Goal: Task Accomplishment & Management: Manage account settings

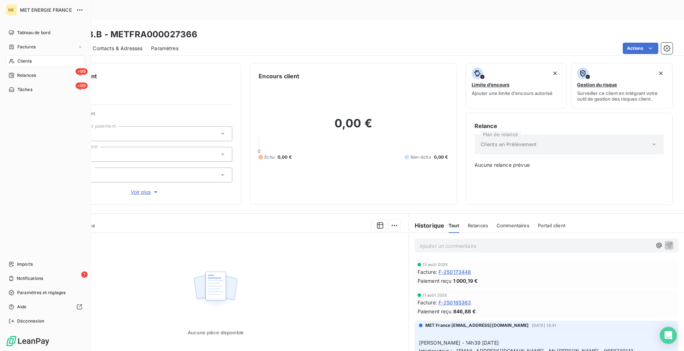
click at [11, 46] on icon at bounding box center [12, 47] width 6 height 6
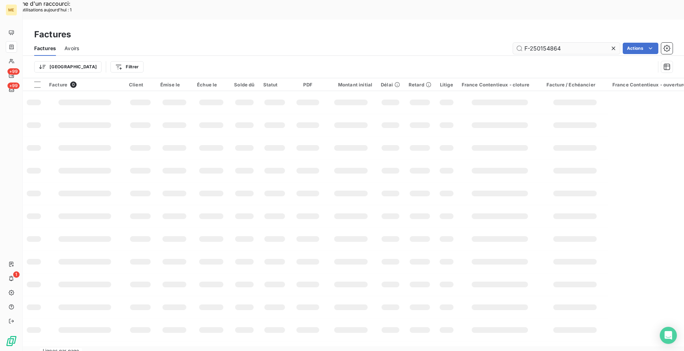
drag, startPoint x: 572, startPoint y: 29, endPoint x: 525, endPoint y: 30, distance: 47.0
click at [525, 43] on input "F-250154864" at bounding box center [566, 48] width 107 height 11
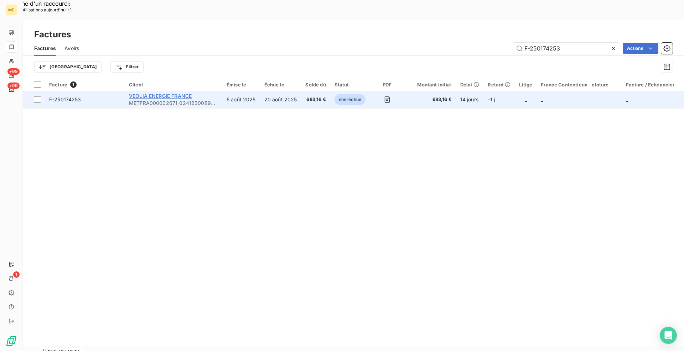
type input "F-250174253"
click at [162, 93] on span "VEOLIA ENERGIE FRANCE" at bounding box center [160, 96] width 63 height 6
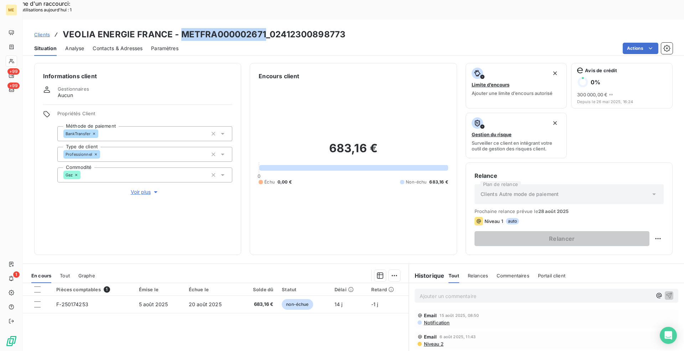
drag, startPoint x: 265, startPoint y: 17, endPoint x: 182, endPoint y: 12, distance: 83.1
click at [182, 28] on h3 "VEOLIA ENERGIE FRANCE - METFRA000002671_02412300898773" at bounding box center [204, 34] width 283 height 13
copy h3 "METFRA000002671"
click at [355, 28] on div "Clients VEOLIA ENERGIE FRANCE - METFRA000002671_02412300898773" at bounding box center [353, 34] width 661 height 13
drag, startPoint x: 349, startPoint y: 12, endPoint x: 182, endPoint y: 14, distance: 167.0
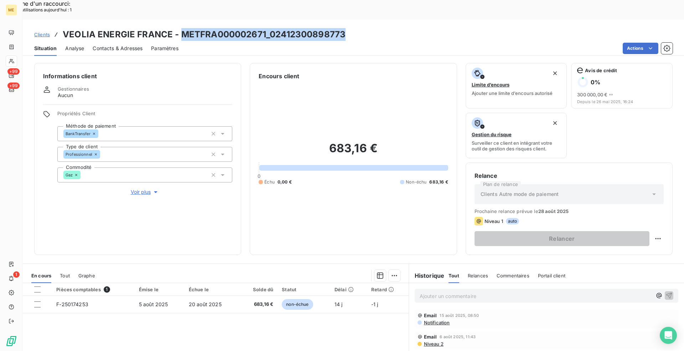
click at [182, 28] on div "Clients VEOLIA ENERGIE FRANCE - METFRA000002671_02412300898773" at bounding box center [353, 34] width 661 height 13
copy h3 "METFRA000002671_02412300898773"
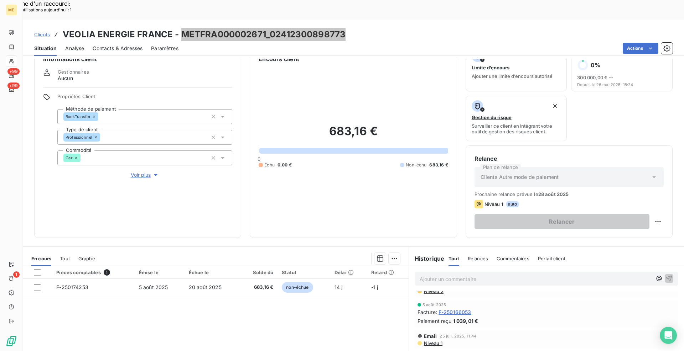
scroll to position [36, 0]
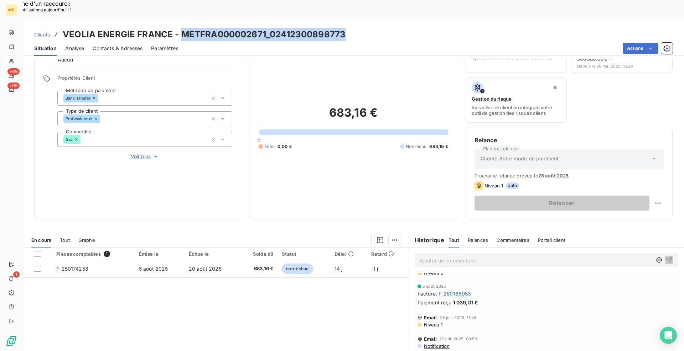
click at [39, 32] on span "Clients" at bounding box center [42, 35] width 16 height 6
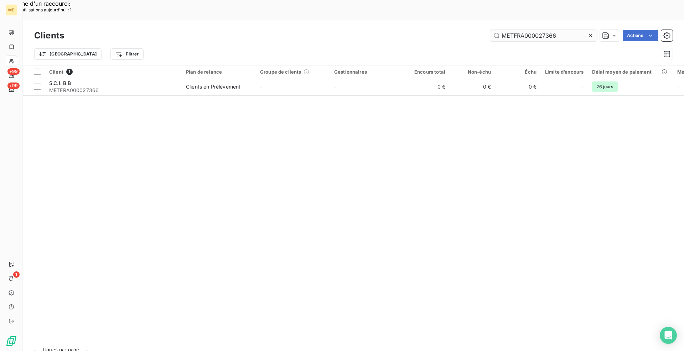
click at [534, 30] on input "METFRA000027366" at bounding box center [543, 35] width 107 height 11
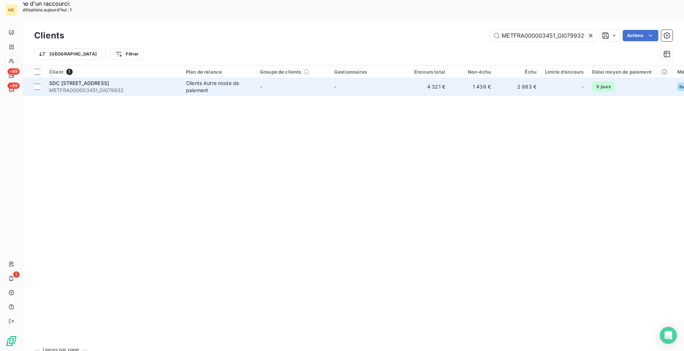
type input "METFRA000003451_GI079932"
click at [162, 87] on span "METFRA000003451_GI079932" at bounding box center [113, 90] width 128 height 7
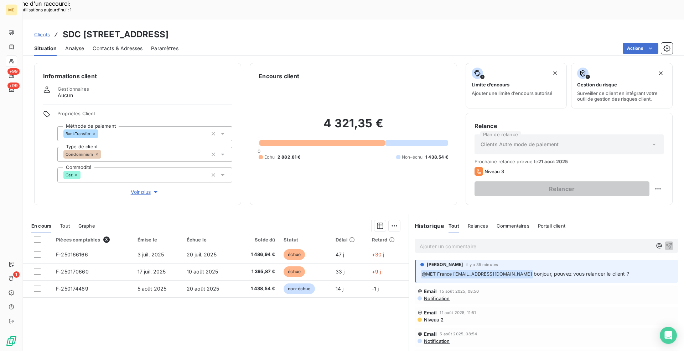
click at [135, 189] on span "Voir plus" at bounding box center [145, 192] width 28 height 7
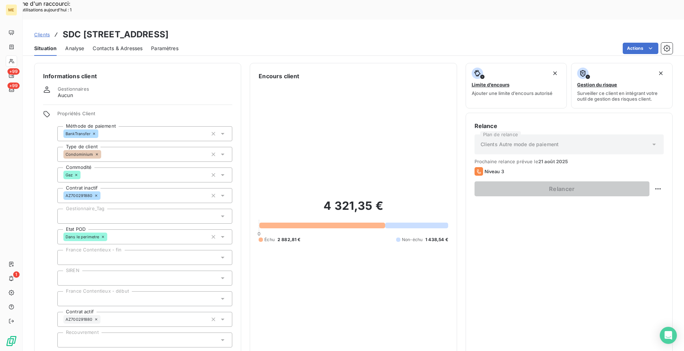
drag, startPoint x: 137, startPoint y: 338, endPoint x: 141, endPoint y: 333, distance: 5.8
click at [138, 351] on span "Réduire" at bounding box center [145, 357] width 26 height 7
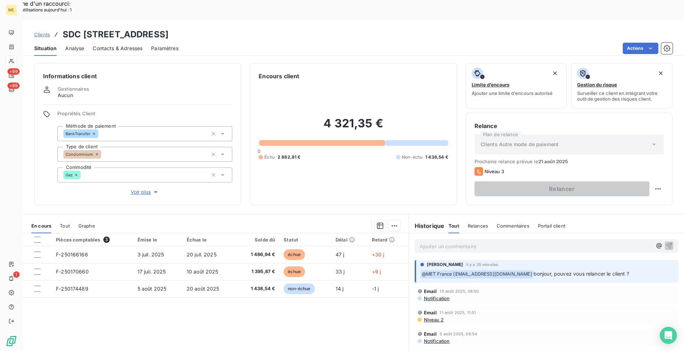
click at [288, 322] on div "Pièces comptables 3 Émise le Échue le Solde dû Statut Délai Retard F-250166166 …" at bounding box center [216, 302] width 386 height 137
click at [497, 242] on p "Ajouter un commentaire ﻿" at bounding box center [535, 246] width 232 height 9
click at [476, 242] on p "[PERSON_NAME] - [DATE] :" at bounding box center [535, 246] width 232 height 8
click at [548, 242] on p "[PERSON_NAME] - [DATE] :" at bounding box center [535, 246] width 232 height 8
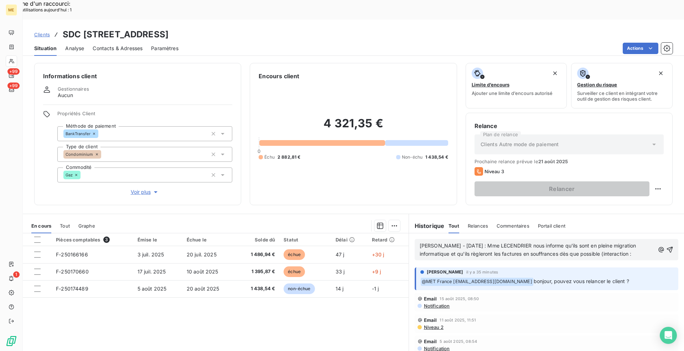
click at [634, 242] on p "[PERSON_NAME] - [DATE] : Mme LECENDRIER nous informe qu'ils sont en pleine migr…" at bounding box center [536, 250] width 235 height 16
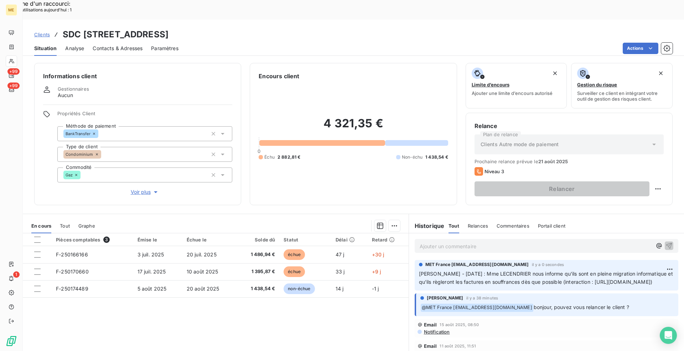
drag, startPoint x: 245, startPoint y: 12, endPoint x: 161, endPoint y: 13, distance: 84.4
click at [161, 28] on h3 "SDC [STREET_ADDRESS]" at bounding box center [116, 34] width 106 height 13
copy h3 "METFRA000003451"
drag, startPoint x: 288, startPoint y: 16, endPoint x: 249, endPoint y: 12, distance: 39.7
click at [168, 28] on h3 "SDC [STREET_ADDRESS]" at bounding box center [116, 34] width 106 height 13
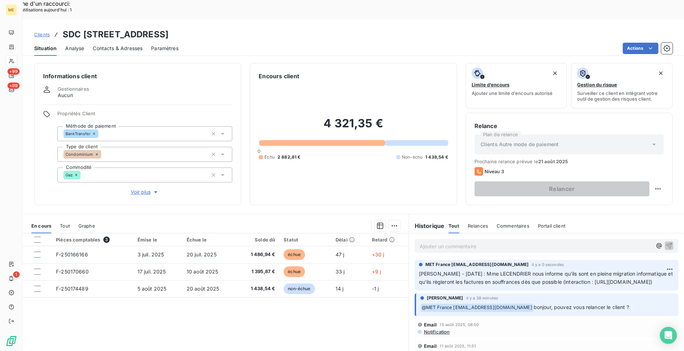
copy h3 "GI079932"
click at [244, 136] on div "Informations client Gestionnaires Aucun Propriétés Client Méthode de paiement B…" at bounding box center [353, 134] width 661 height 142
drag, startPoint x: 289, startPoint y: 12, endPoint x: 161, endPoint y: 7, distance: 128.3
click at [161, 20] on div "Clients SDC [STREET_ADDRESS] Situation Analyse Contacts & Adresses Paramètres A…" at bounding box center [353, 38] width 661 height 36
copy h3 "METFRA000003451_GI079932"
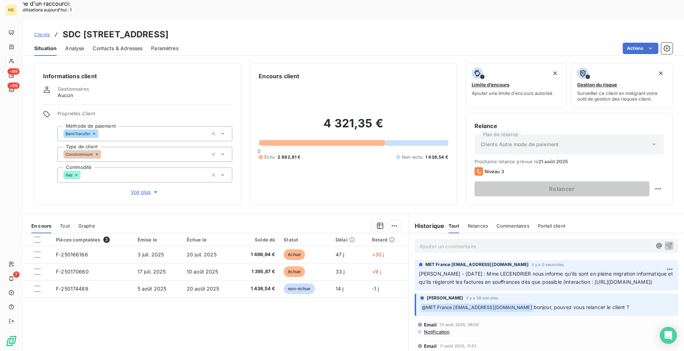
click at [315, 43] on div "Actions" at bounding box center [429, 48] width 485 height 11
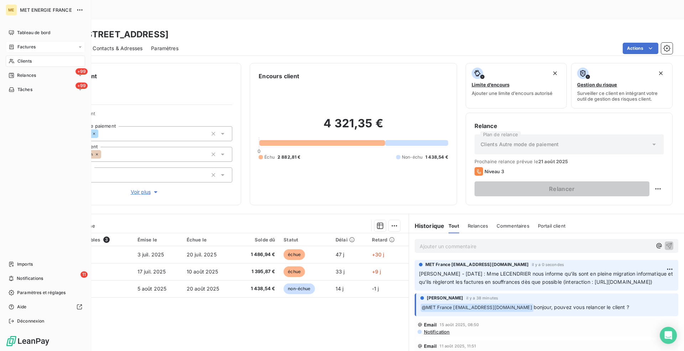
click at [27, 46] on span "Factures" at bounding box center [26, 47] width 18 height 6
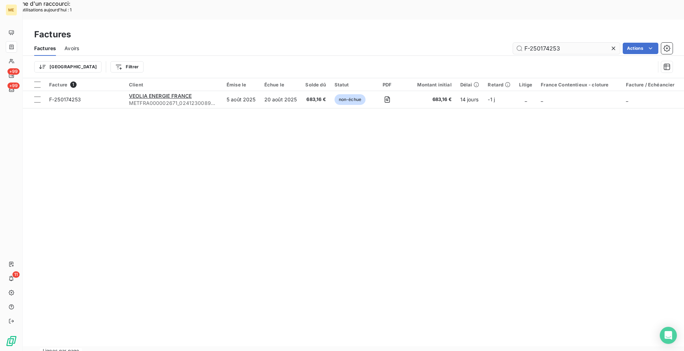
drag, startPoint x: 563, startPoint y: 30, endPoint x: 530, endPoint y: 29, distance: 33.1
click at [530, 43] on input "F-250174253" at bounding box center [566, 48] width 107 height 11
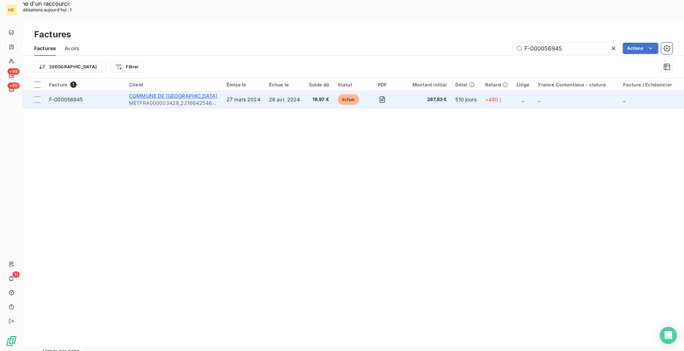
type input "F-000056945"
click at [156, 93] on span "COMMUNE DE [GEOGRAPHIC_DATA]" at bounding box center [173, 96] width 88 height 6
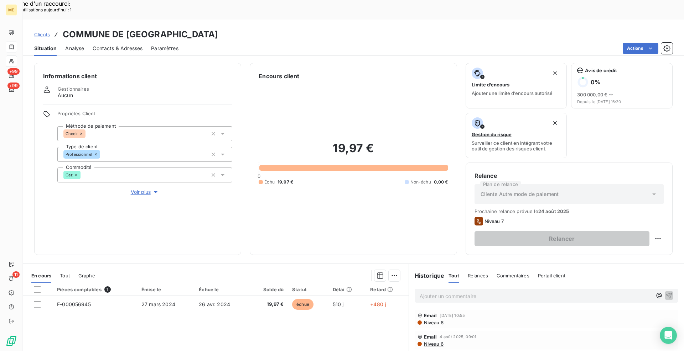
drag, startPoint x: 325, startPoint y: 14, endPoint x: 318, endPoint y: 14, distance: 7.1
click at [218, 28] on h3 "COMMUNE DE [GEOGRAPHIC_DATA]" at bounding box center [140, 34] width 155 height 13
click at [326, 43] on div "Actions" at bounding box center [429, 48] width 485 height 11
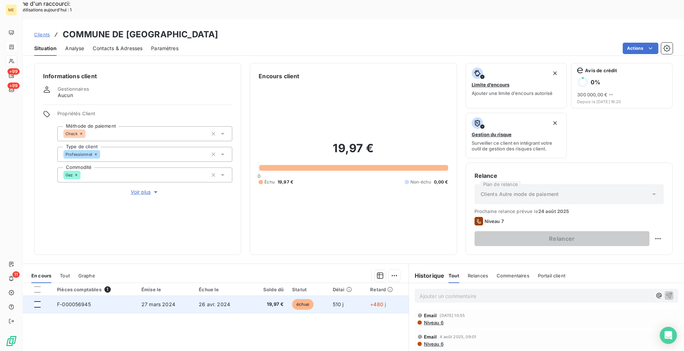
click at [37, 302] on div at bounding box center [37, 305] width 6 height 6
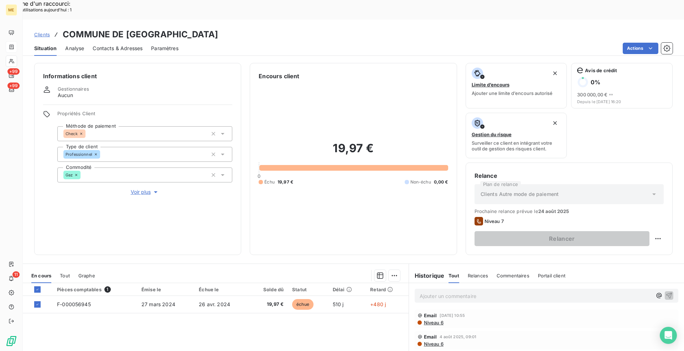
click at [380, 287] on div "Ajouter une promesse de paiement (1 facture)" at bounding box center [330, 284] width 126 height 11
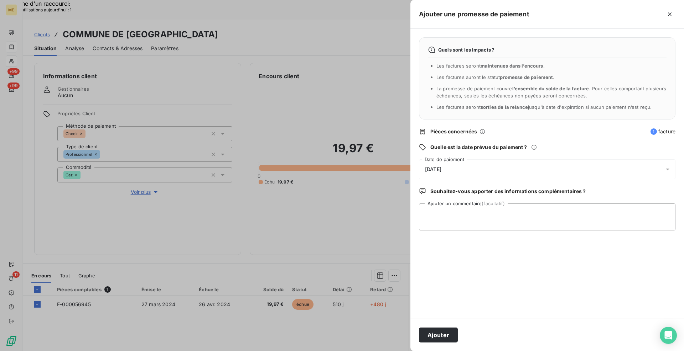
click at [441, 172] on span "[DATE]" at bounding box center [433, 170] width 16 height 6
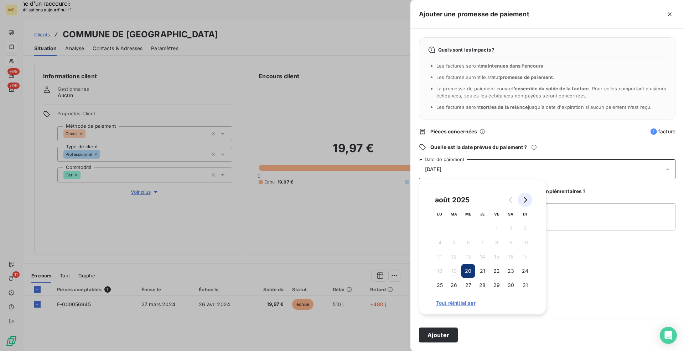
click at [522, 201] on icon "Go to next month" at bounding box center [525, 200] width 6 height 6
click at [457, 228] on button "2" at bounding box center [454, 228] width 14 height 14
click at [553, 207] on textarea "Ajouter un commentaire (facultatif)" at bounding box center [547, 217] width 256 height 27
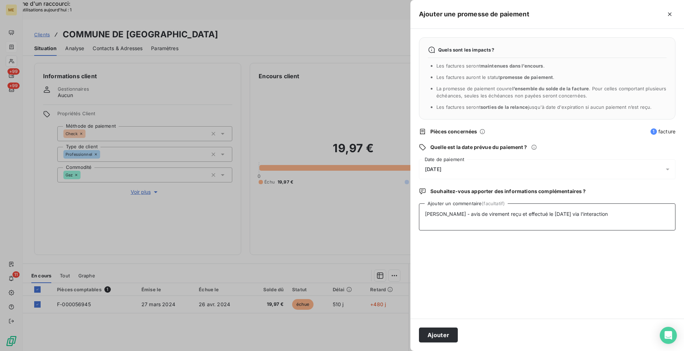
click at [594, 215] on textarea "[PERSON_NAME] - avis de virement reçu et effectué le [DATE] via l'interaction" at bounding box center [547, 217] width 256 height 27
paste textarea "[URL][DOMAIN_NAME]"
drag, startPoint x: 468, startPoint y: 224, endPoint x: 422, endPoint y: 213, distance: 47.3
click at [422, 213] on textarea "[PERSON_NAME] - avis de virement reçu et effectué le [DATE] via l'interaction […" at bounding box center [547, 217] width 256 height 27
type textarea "[PERSON_NAME] - avis de virement reçu et effectué le [DATE] via l'interaction […"
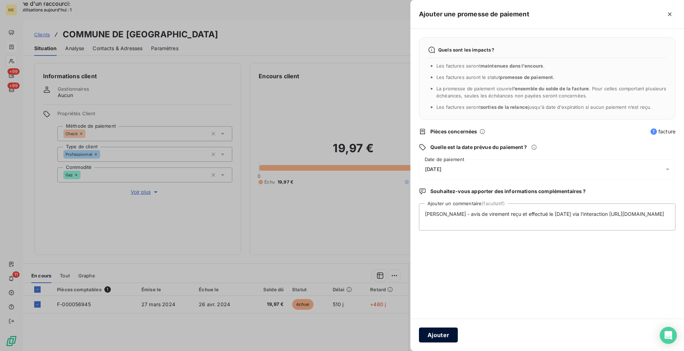
click at [443, 337] on button "Ajouter" at bounding box center [438, 335] width 39 height 15
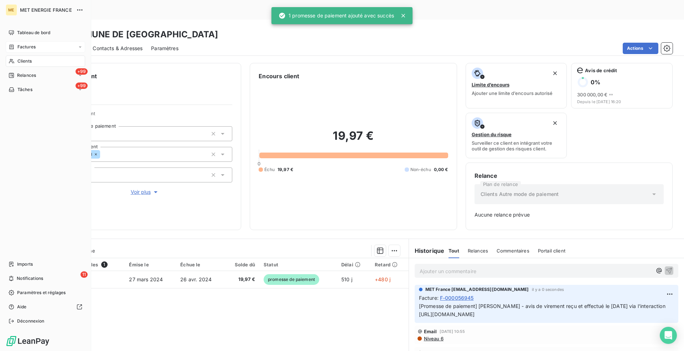
click at [17, 49] on div "Factures" at bounding box center [22, 47] width 27 height 6
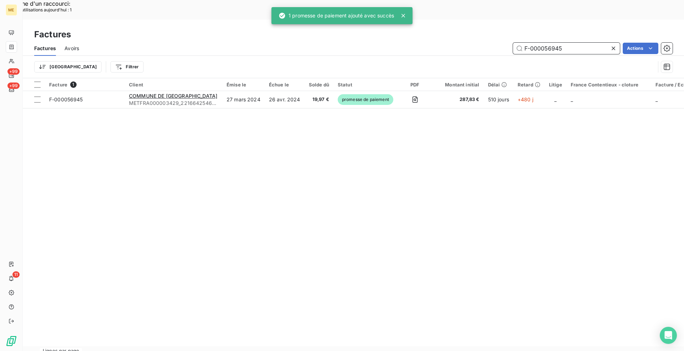
click at [563, 43] on input "F-000056945" at bounding box center [566, 48] width 107 height 11
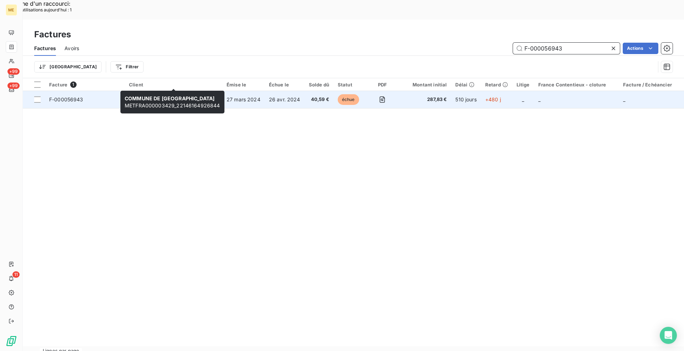
type input "F-000056943"
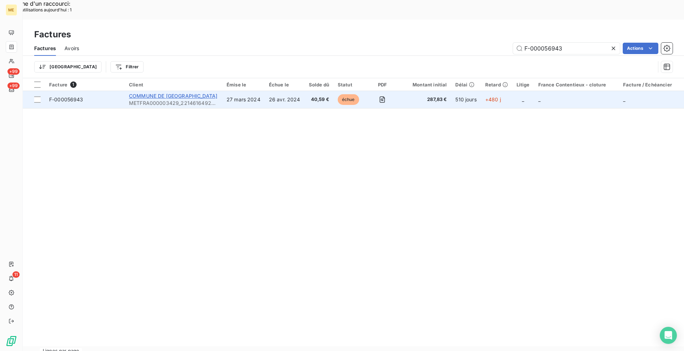
click at [145, 93] on span "COMMUNE DE [GEOGRAPHIC_DATA]" at bounding box center [173, 96] width 88 height 6
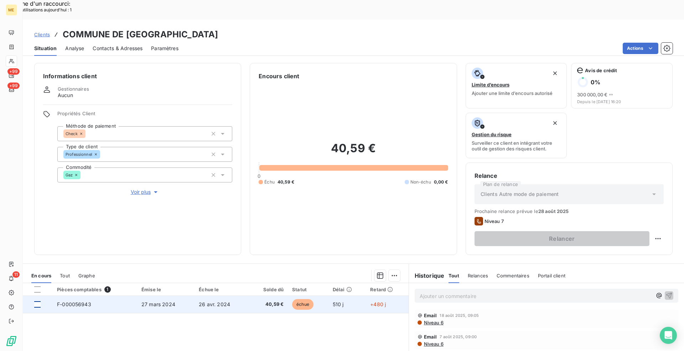
click at [37, 302] on div at bounding box center [37, 305] width 6 height 6
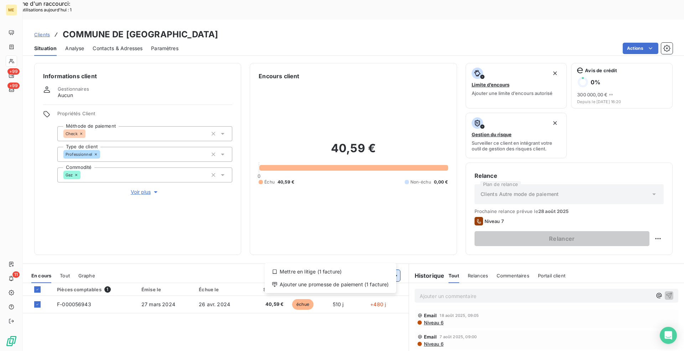
click at [379, 286] on div "Ajouter une promesse de paiement (1 facture)" at bounding box center [330, 284] width 126 height 11
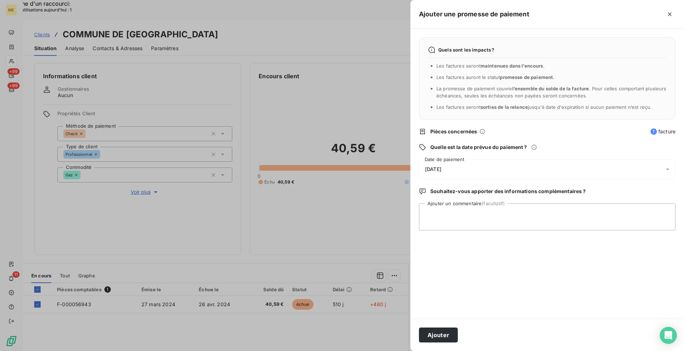
click at [478, 170] on div "[DATE]" at bounding box center [547, 170] width 256 height 20
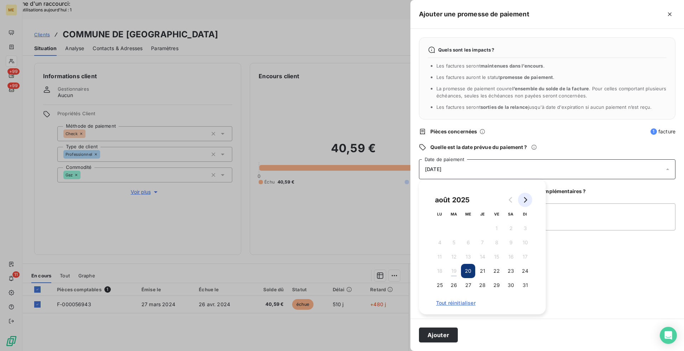
click at [529, 198] on button "Go to next month" at bounding box center [525, 200] width 14 height 14
click at [452, 228] on button "2" at bounding box center [454, 228] width 14 height 14
click at [572, 213] on textarea "Ajouter un commentaire (facultatif)" at bounding box center [547, 217] width 256 height 27
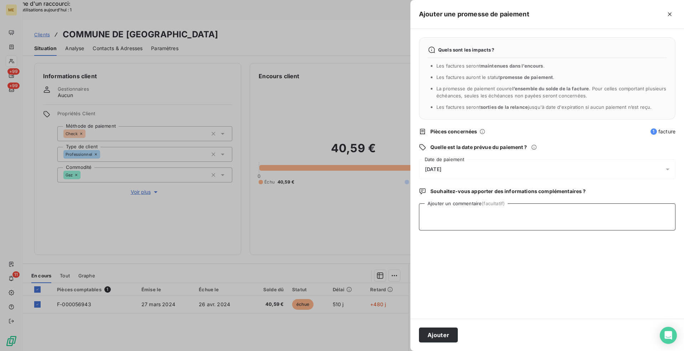
paste textarea "[PERSON_NAME] - avis de virement reçu et effectué le [DATE] via l'interaction […"
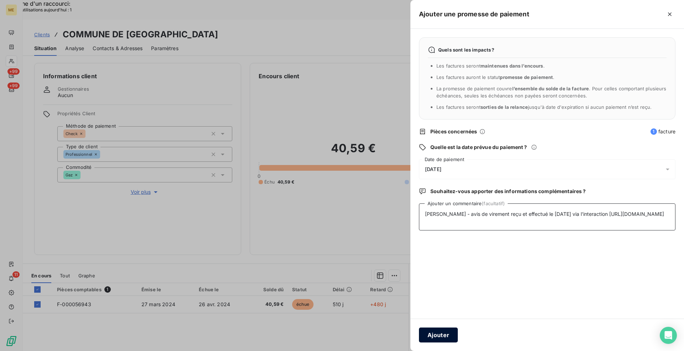
type textarea "[PERSON_NAME] - avis de virement reçu et effectué le [DATE] via l'interaction […"
click at [450, 332] on button "Ajouter" at bounding box center [438, 335] width 39 height 15
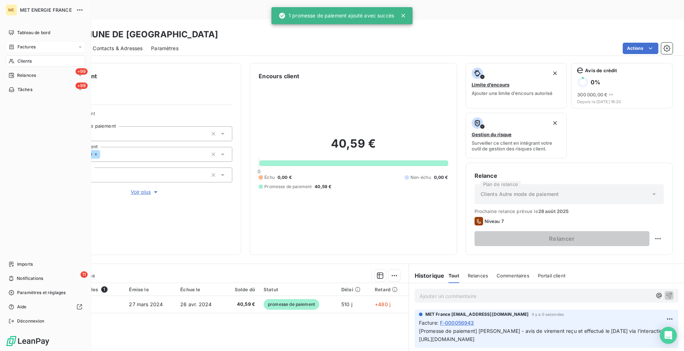
click at [15, 43] on div "Factures" at bounding box center [45, 46] width 79 height 11
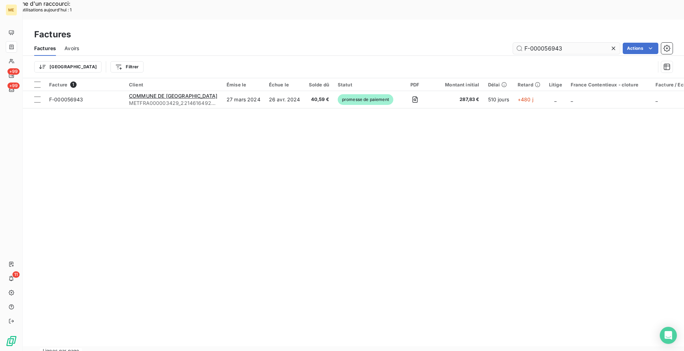
click at [582, 43] on input "F-000056943" at bounding box center [566, 48] width 107 height 11
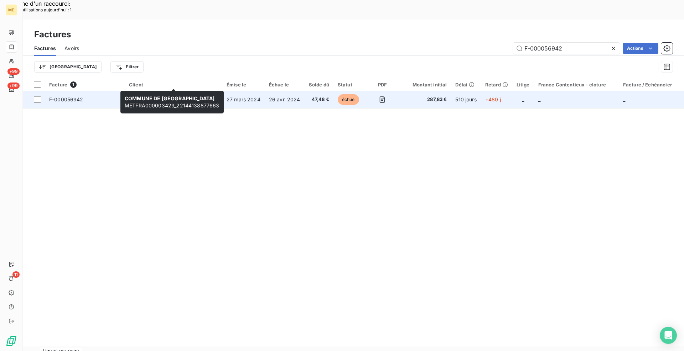
type input "F-000056942"
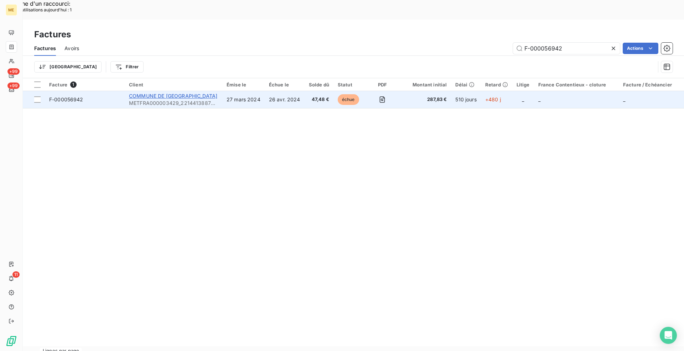
click at [196, 93] on span "COMMUNE DE [GEOGRAPHIC_DATA]" at bounding box center [173, 96] width 88 height 6
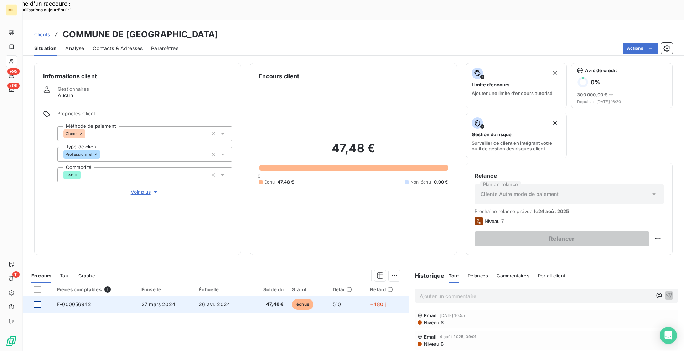
click at [37, 302] on div at bounding box center [37, 305] width 6 height 6
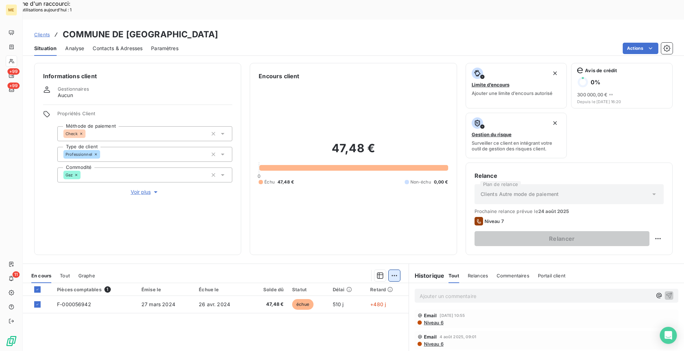
click at [347, 285] on div "Ajouter une promesse de paiement (1 facture)" at bounding box center [330, 284] width 126 height 11
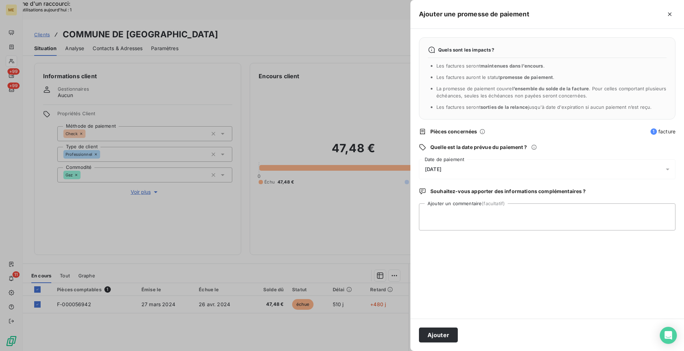
click at [484, 173] on div "[DATE]" at bounding box center [547, 170] width 256 height 20
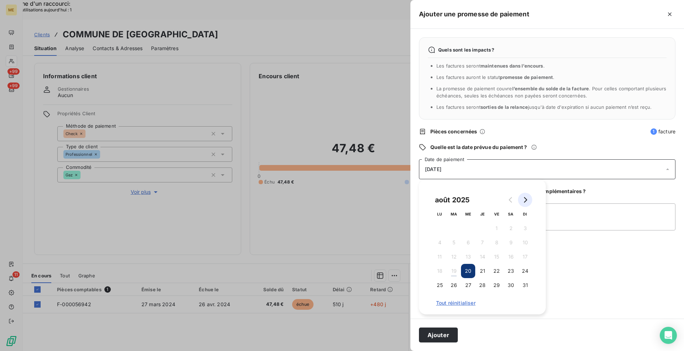
click at [529, 204] on button "Go to next month" at bounding box center [525, 200] width 14 height 14
click at [459, 229] on button "2" at bounding box center [454, 228] width 14 height 14
click at [573, 213] on textarea "Ajouter un commentaire (facultatif)" at bounding box center [547, 217] width 256 height 27
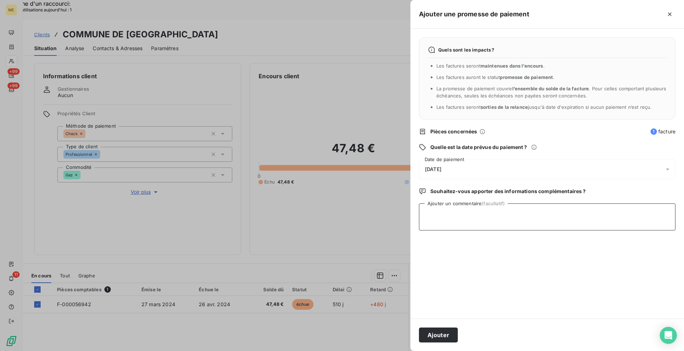
paste textarea "[PERSON_NAME] - avis de virement reçu et effectué le [DATE] via l'interaction […"
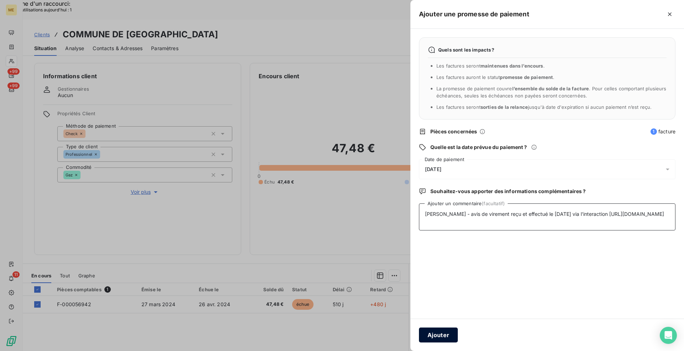
type textarea "[PERSON_NAME] - avis de virement reçu et effectué le [DATE] via l'interaction […"
click at [455, 338] on button "Ajouter" at bounding box center [438, 335] width 39 height 15
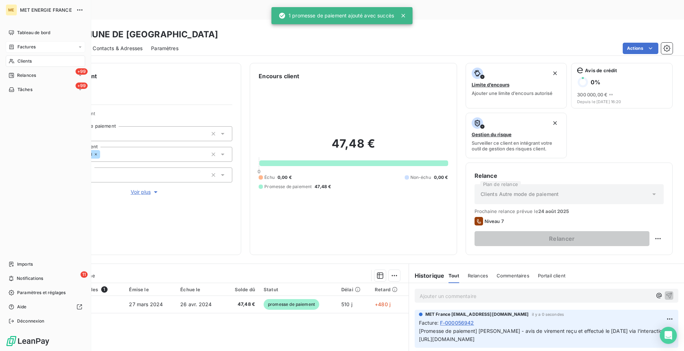
click at [21, 48] on span "Factures" at bounding box center [26, 47] width 18 height 6
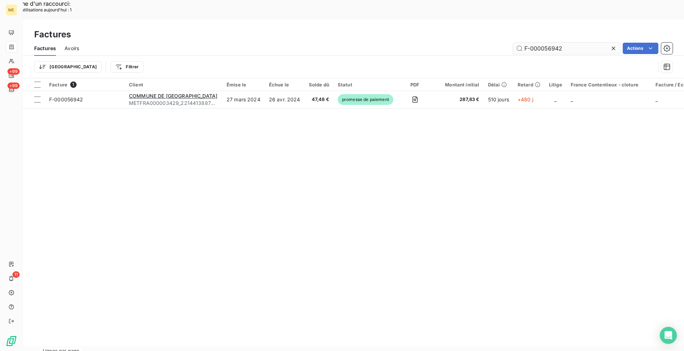
drag, startPoint x: 572, startPoint y: 32, endPoint x: 571, endPoint y: 39, distance: 6.4
click at [574, 43] on input "F-000056942" at bounding box center [566, 48] width 107 height 11
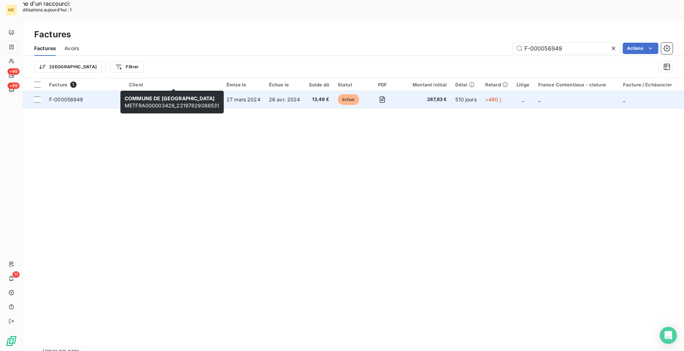
type input "F-000056949"
click at [200, 93] on span "COMMUNE DE [GEOGRAPHIC_DATA]" at bounding box center [173, 96] width 88 height 6
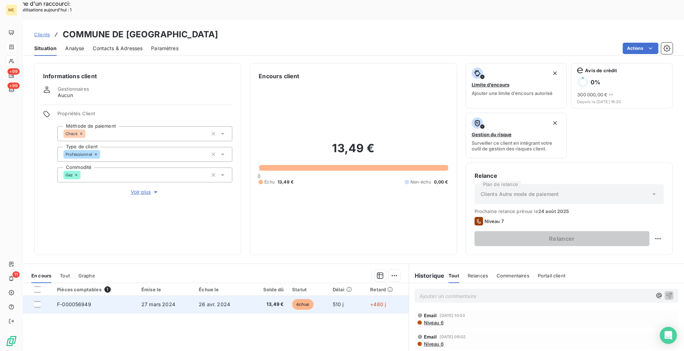
click at [42, 302] on div at bounding box center [41, 305] width 14 height 6
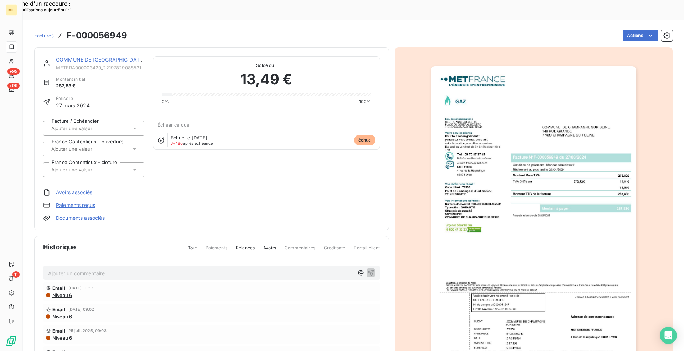
click at [80, 47] on div "COMMUNE DE CHAMPAGNE SUR SEINE METFRA000003429_22197829088531 Montant initial 2…" at bounding box center [211, 138] width 355 height 183
click at [81, 57] on link "COMMUNE DE [GEOGRAPHIC_DATA]" at bounding box center [100, 60] width 89 height 6
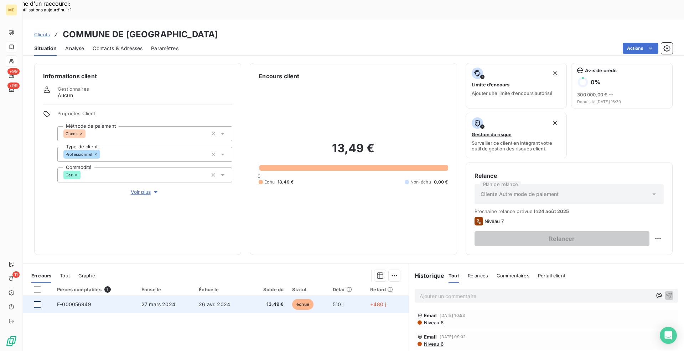
click at [38, 302] on div at bounding box center [37, 305] width 6 height 6
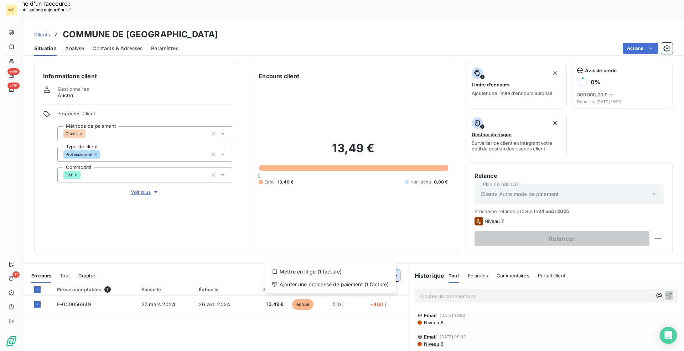
click at [369, 285] on div "Ajouter une promesse de paiement (1 facture)" at bounding box center [330, 284] width 126 height 11
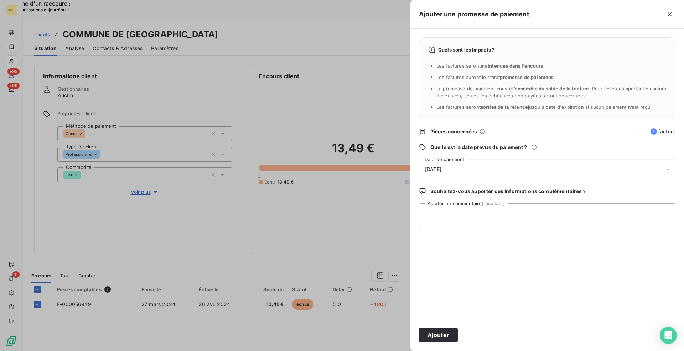
click at [462, 169] on div "[DATE]" at bounding box center [547, 170] width 256 height 20
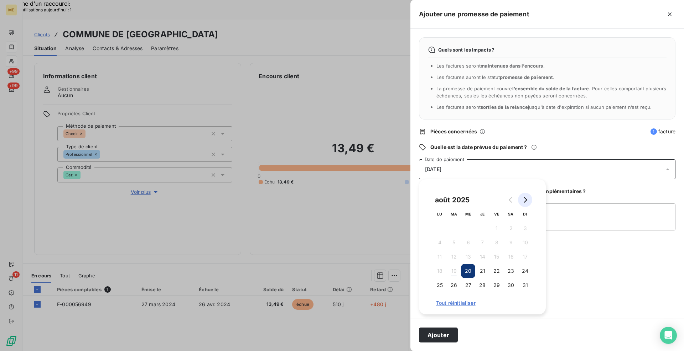
click at [525, 200] on icon "Go to next month" at bounding box center [525, 200] width 6 height 6
click at [453, 228] on button "2" at bounding box center [454, 228] width 14 height 14
click at [579, 216] on textarea "Ajouter un commentaire (facultatif)" at bounding box center [547, 217] width 256 height 27
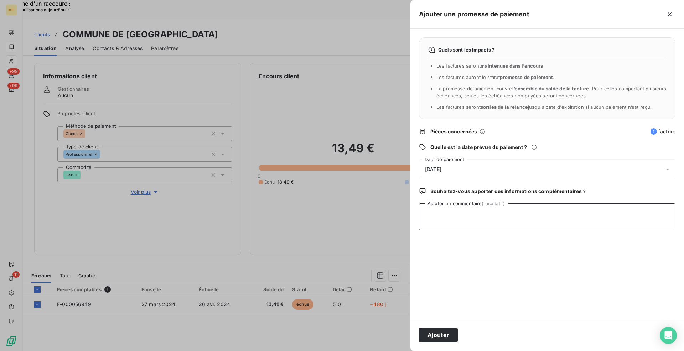
paste textarea "[PERSON_NAME] - avis de virement reçu et effectué le [DATE] via l'interaction […"
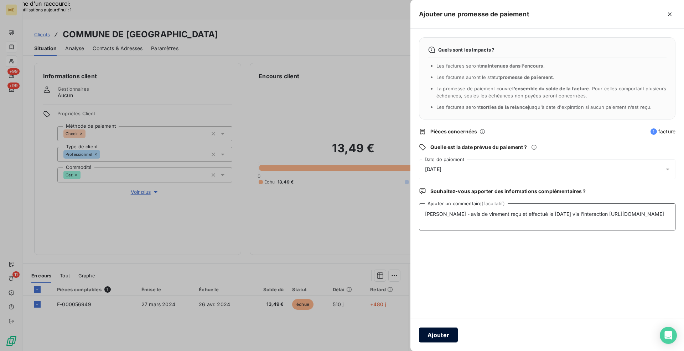
type textarea "[PERSON_NAME] - avis de virement reçu et effectué le [DATE] via l'interaction […"
click at [441, 330] on button "Ajouter" at bounding box center [438, 335] width 39 height 15
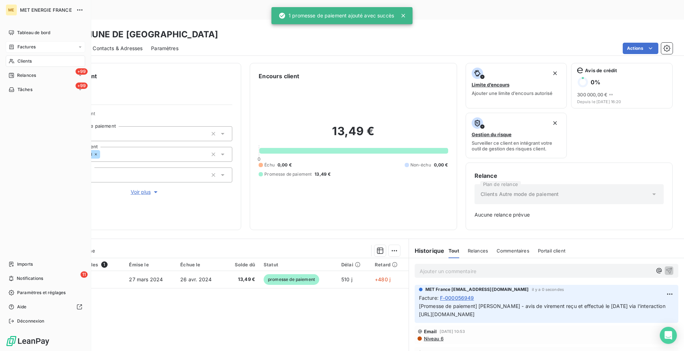
click at [25, 47] on span "Factures" at bounding box center [26, 47] width 18 height 6
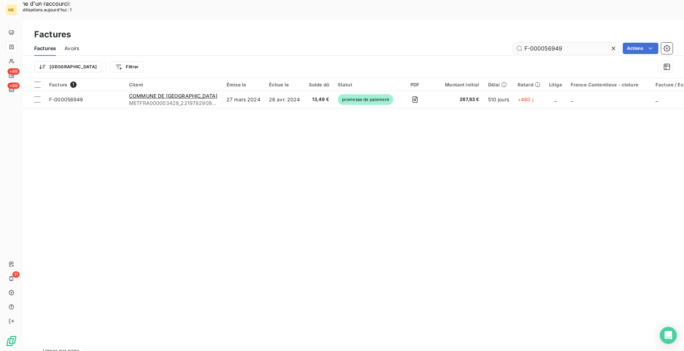
click at [566, 43] on input "F-000056949" at bounding box center [566, 48] width 107 height 11
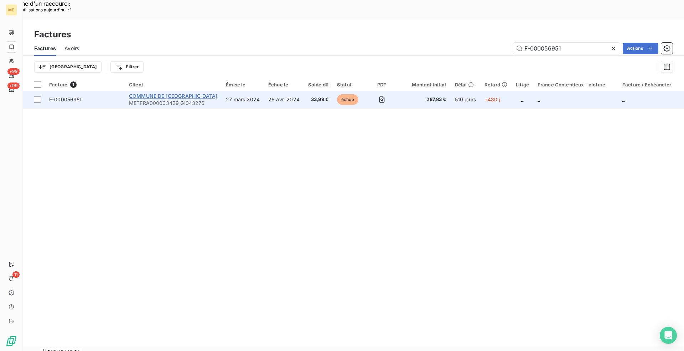
type input "F-000056951"
click at [176, 93] on span "COMMUNE DE [GEOGRAPHIC_DATA]" at bounding box center [173, 96] width 88 height 6
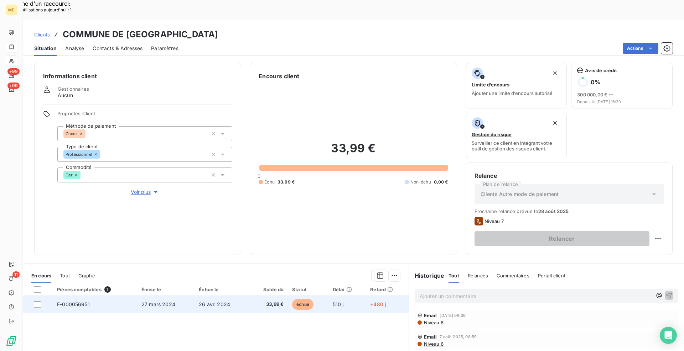
click at [41, 302] on div at bounding box center [41, 305] width 14 height 6
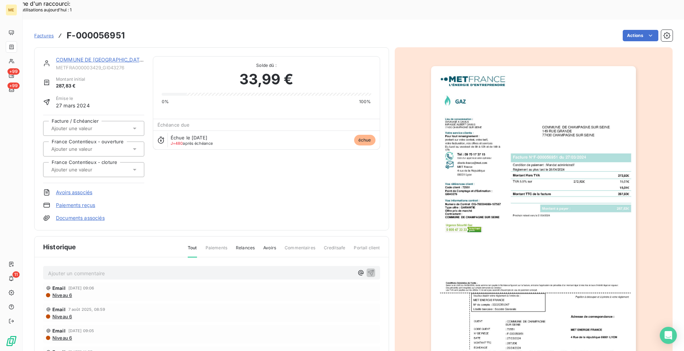
click at [81, 47] on div "COMMUNE DE CHAMPAGNE SUR SEINE METFRA000003429_GI043276 Montant initial 287,83 …" at bounding box center [211, 138] width 355 height 183
click at [81, 56] on div "COMMUNE DE [GEOGRAPHIC_DATA]" at bounding box center [100, 59] width 88 height 7
click at [81, 57] on link "COMMUNE DE [GEOGRAPHIC_DATA]" at bounding box center [100, 60] width 89 height 6
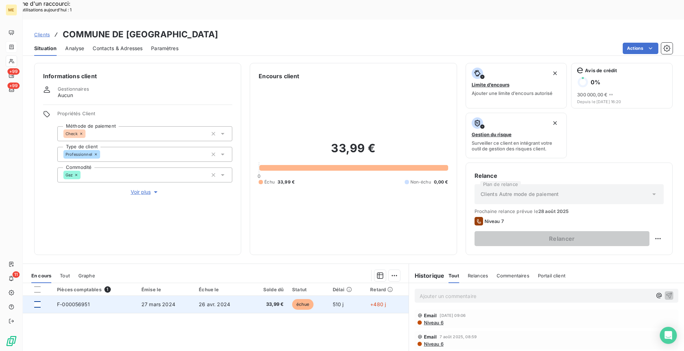
click at [37, 302] on div at bounding box center [37, 305] width 6 height 6
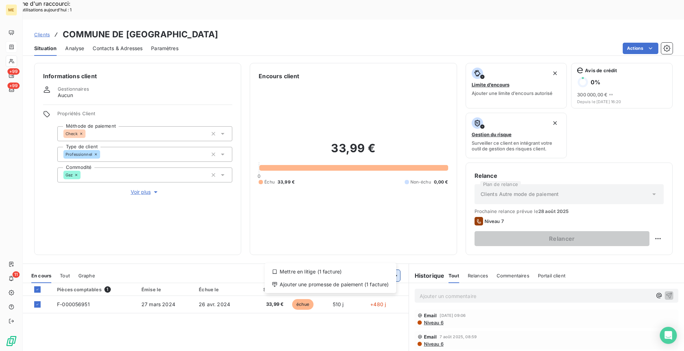
click at [375, 284] on div "Ajouter une promesse de paiement (1 facture)" at bounding box center [330, 284] width 126 height 11
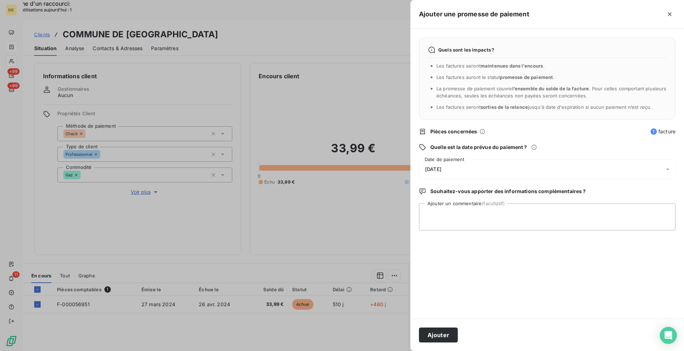
click at [467, 178] on div "[DATE]" at bounding box center [547, 170] width 256 height 20
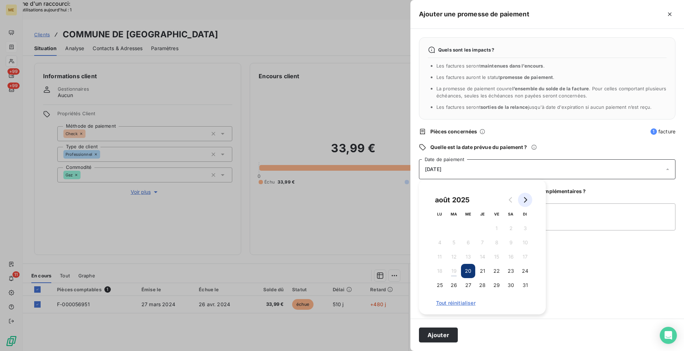
click at [525, 201] on icon "Go to next month" at bounding box center [525, 200] width 6 height 6
click at [456, 227] on button "2" at bounding box center [454, 228] width 14 height 14
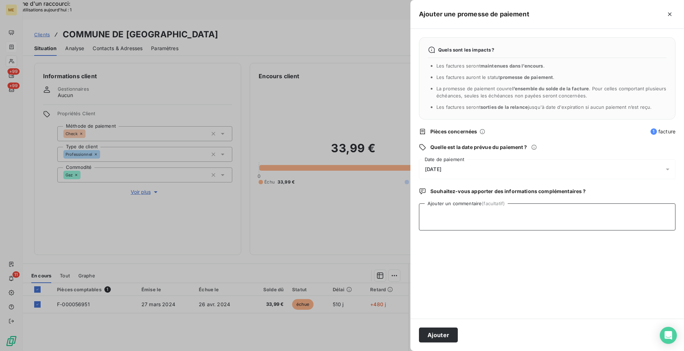
click at [577, 210] on textarea "Ajouter un commentaire (facultatif)" at bounding box center [547, 217] width 256 height 27
paste textarea "[PERSON_NAME] - avis de virement reçu et effectué le [DATE] via l'interaction […"
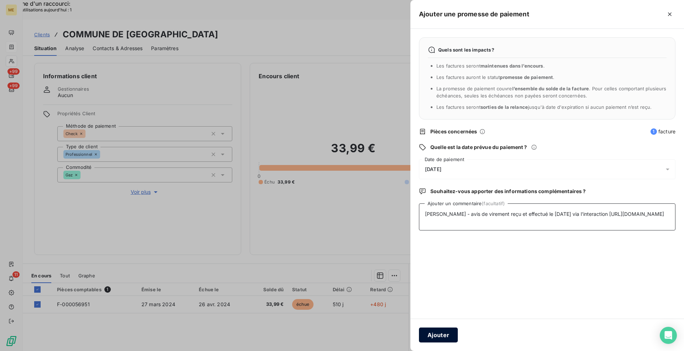
type textarea "[PERSON_NAME] - avis de virement reçu et effectué le [DATE] via l'interaction […"
click at [440, 329] on button "Ajouter" at bounding box center [438, 335] width 39 height 15
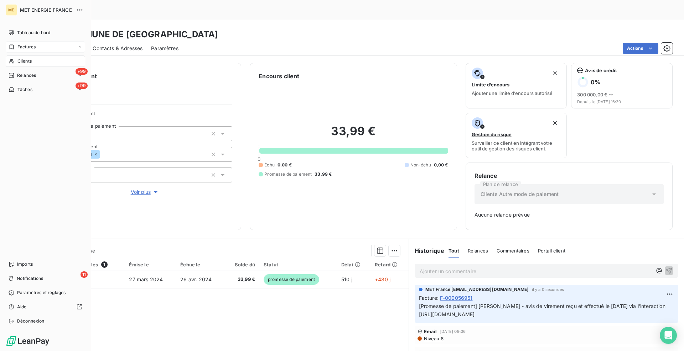
click at [17, 48] on span "Factures" at bounding box center [26, 47] width 18 height 6
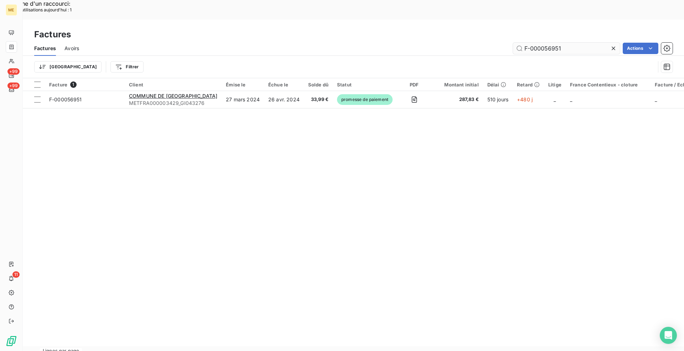
click at [565, 43] on input "F-000056951" at bounding box center [566, 48] width 107 height 11
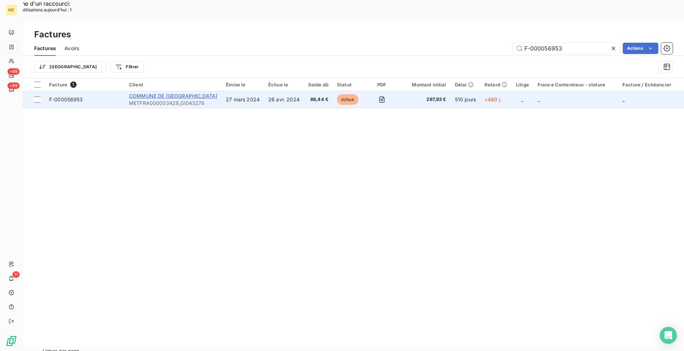
type input "F-000056953"
click at [186, 93] on span "COMMUNE DE [GEOGRAPHIC_DATA]" at bounding box center [173, 96] width 88 height 6
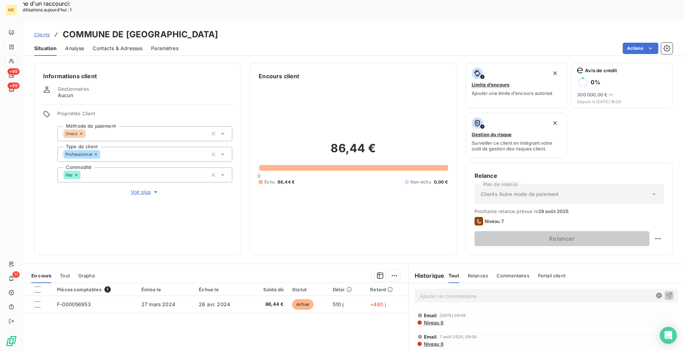
click at [68, 273] on span "Tout" at bounding box center [65, 276] width 10 height 6
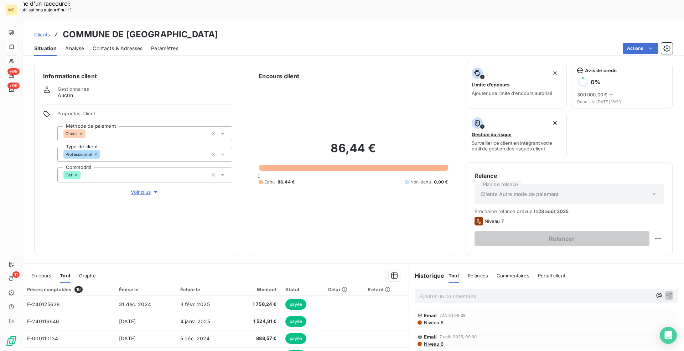
click at [43, 273] on span "En cours" at bounding box center [41, 276] width 20 height 6
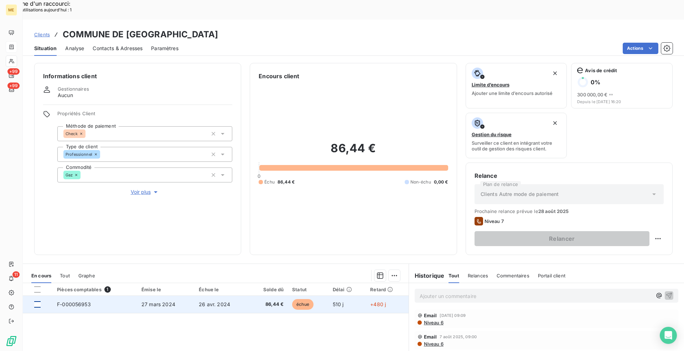
click at [36, 302] on div at bounding box center [37, 305] width 6 height 6
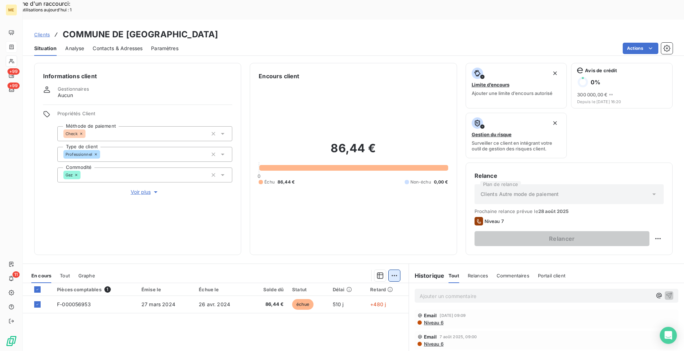
click at [371, 285] on div "Ajouter une promesse de paiement (1 facture)" at bounding box center [330, 284] width 126 height 11
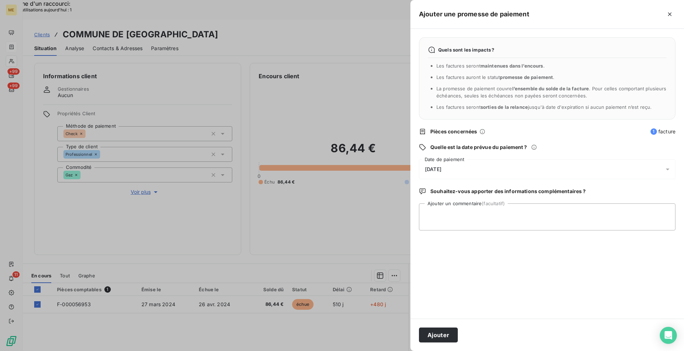
click at [502, 173] on div "[DATE]" at bounding box center [547, 170] width 256 height 20
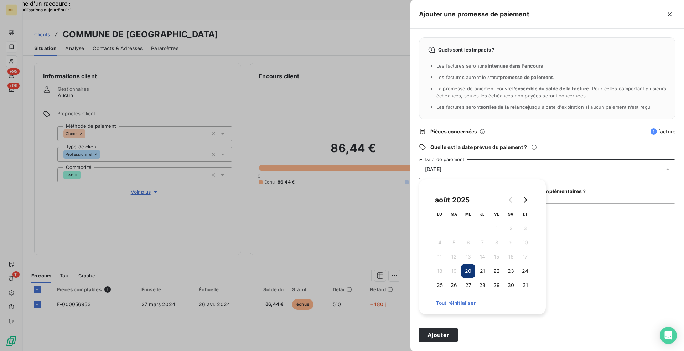
drag, startPoint x: 530, startPoint y: 198, endPoint x: 496, endPoint y: 204, distance: 34.5
click at [530, 198] on button "Go to next month" at bounding box center [525, 200] width 14 height 14
click at [455, 231] on button "2" at bounding box center [454, 228] width 14 height 14
click at [584, 211] on textarea "Ajouter un commentaire (facultatif)" at bounding box center [547, 217] width 256 height 27
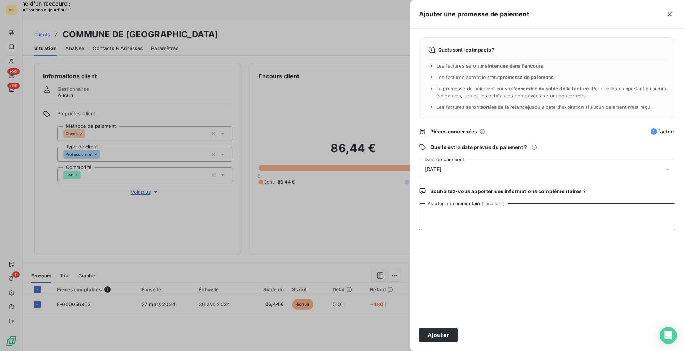
paste textarea "[PERSON_NAME] - avis de virement reçu et effectué le [DATE] via l'interaction […"
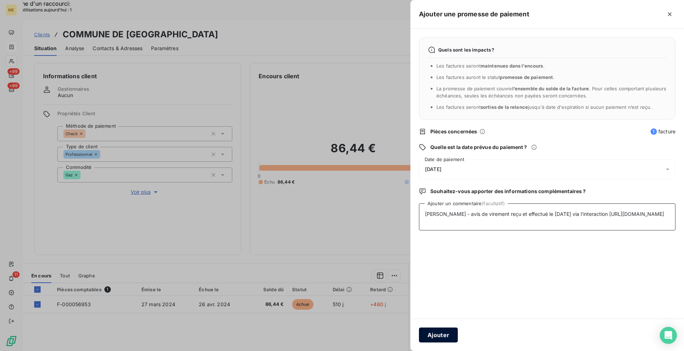
type textarea "[PERSON_NAME] - avis de virement reçu et effectué le [DATE] via l'interaction […"
click at [432, 333] on button "Ajouter" at bounding box center [438, 335] width 39 height 15
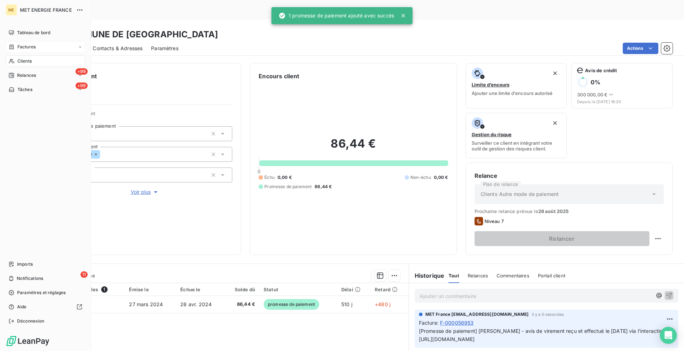
click at [22, 45] on span "Factures" at bounding box center [26, 47] width 18 height 6
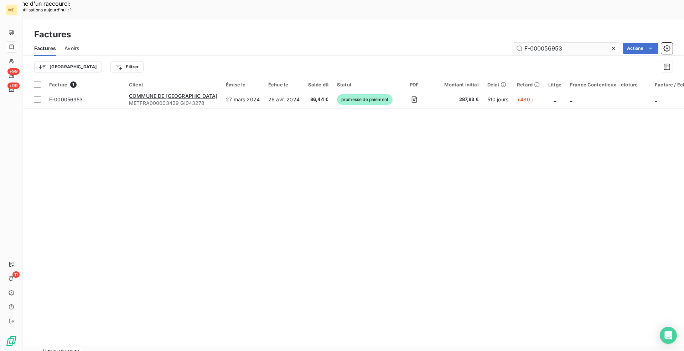
click at [588, 43] on input "F-000056953" at bounding box center [566, 48] width 107 height 11
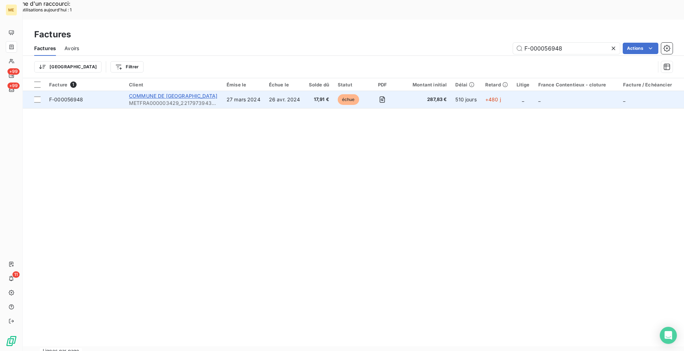
type input "F-000056948"
click at [173, 93] on span "COMMUNE DE [GEOGRAPHIC_DATA]" at bounding box center [173, 96] width 88 height 6
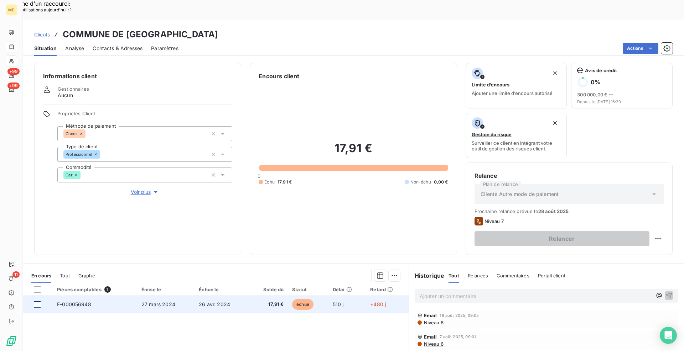
click at [37, 302] on div at bounding box center [37, 305] width 6 height 6
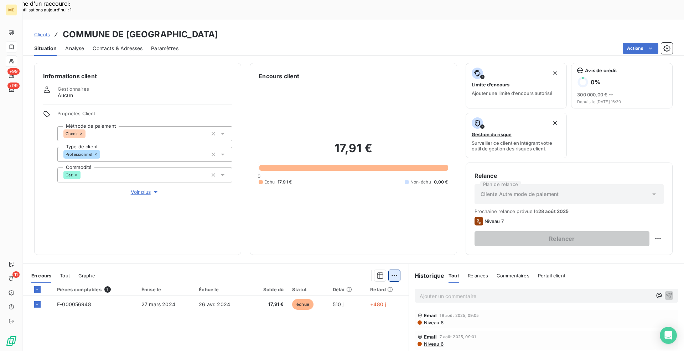
click at [353, 288] on div "Ajouter une promesse de paiement (1 facture)" at bounding box center [330, 284] width 126 height 11
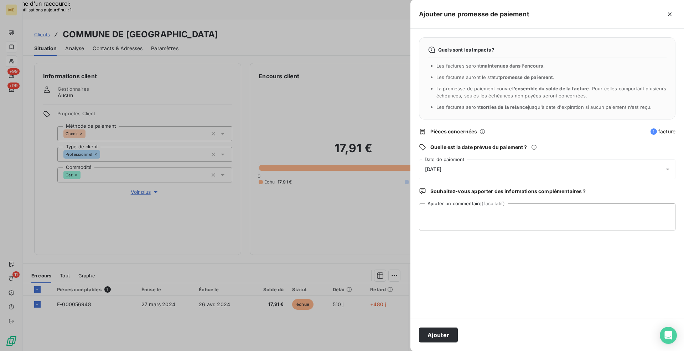
click at [485, 174] on div "[DATE]" at bounding box center [547, 170] width 256 height 20
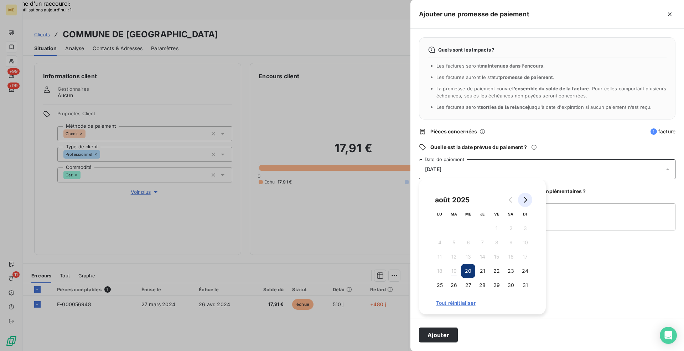
click at [528, 204] on button "Go to next month" at bounding box center [525, 200] width 14 height 14
click at [457, 226] on button "2" at bounding box center [454, 228] width 14 height 14
click at [585, 213] on textarea "Ajouter un commentaire (facultatif)" at bounding box center [547, 217] width 256 height 27
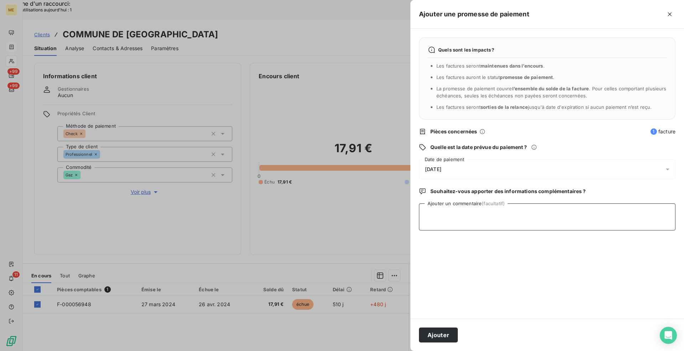
paste textarea "[PERSON_NAME] - avis de virement reçu et effectué le [DATE] via l'interaction […"
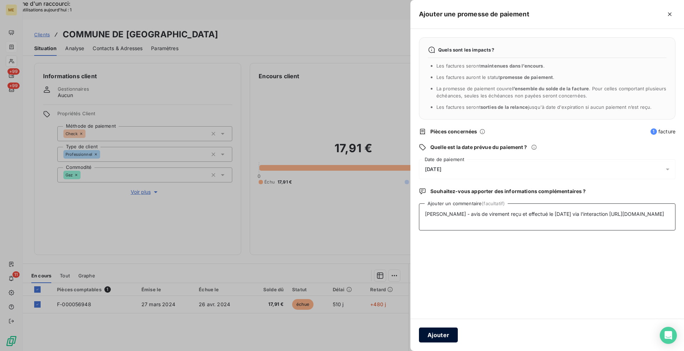
type textarea "[PERSON_NAME] - avis de virement reçu et effectué le [DATE] via l'interaction […"
click at [451, 334] on button "Ajouter" at bounding box center [438, 335] width 39 height 15
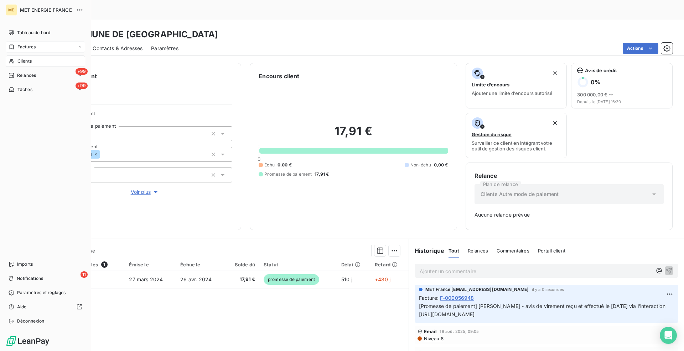
click at [17, 48] on span "Factures" at bounding box center [26, 47] width 18 height 6
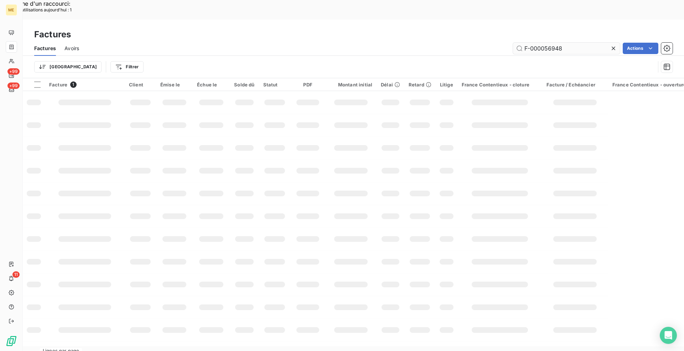
click at [568, 43] on input "F-000056948" at bounding box center [566, 48] width 107 height 11
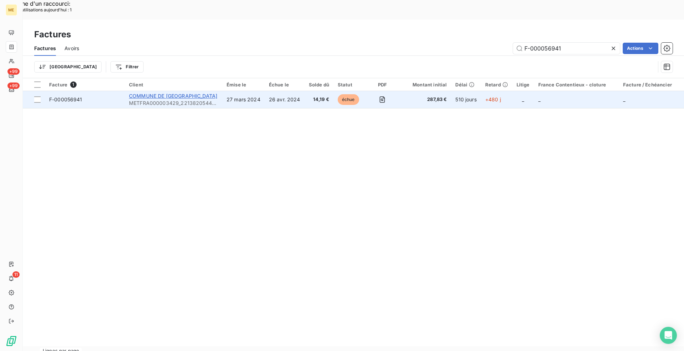
type input "F-000056941"
click at [152, 93] on span "COMMUNE DE [GEOGRAPHIC_DATA]" at bounding box center [173, 96] width 88 height 6
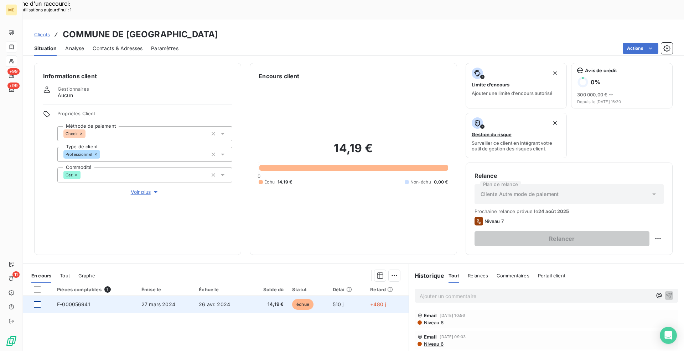
click at [37, 302] on div at bounding box center [37, 305] width 6 height 6
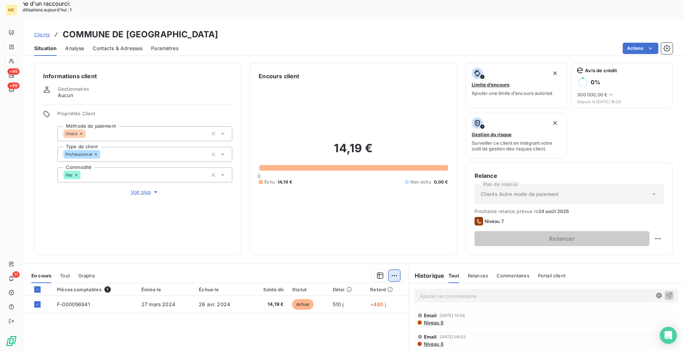
click at [367, 286] on div "Ajouter une promesse de paiement (1 facture)" at bounding box center [330, 284] width 126 height 11
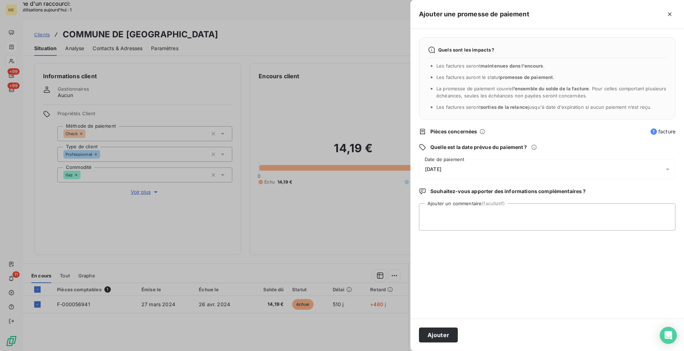
click at [441, 167] on span "[DATE]" at bounding box center [433, 170] width 16 height 6
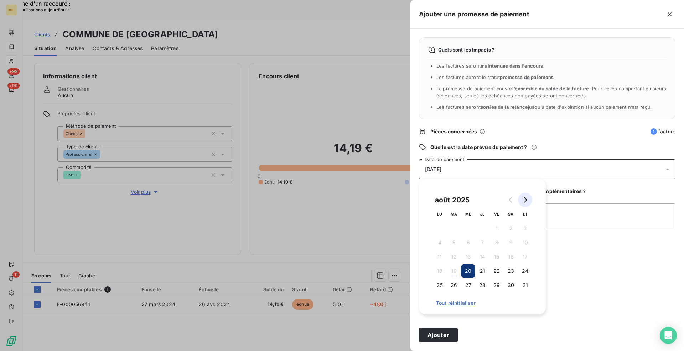
click at [524, 201] on icon "Go to next month" at bounding box center [525, 200] width 6 height 6
click at [456, 229] on button "2" at bounding box center [454, 228] width 14 height 14
click at [595, 218] on textarea "Ajouter un commentaire (facultatif)" at bounding box center [547, 217] width 256 height 27
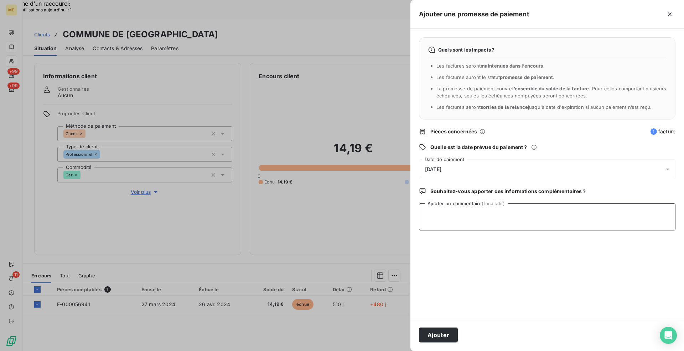
paste textarea "[PERSON_NAME] - avis de virement reçu et effectué le [DATE] via l'interaction […"
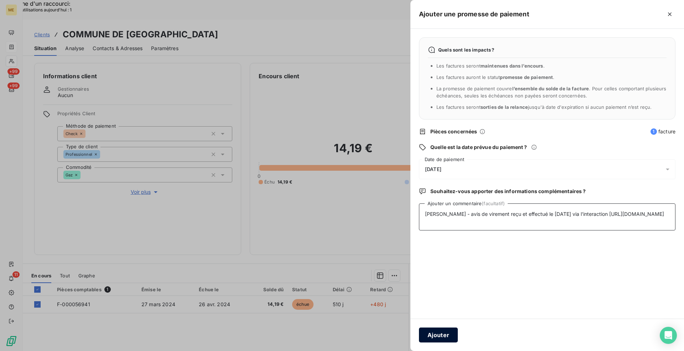
type textarea "[PERSON_NAME] - avis de virement reçu et effectué le [DATE] via l'interaction […"
click at [439, 337] on button "Ajouter" at bounding box center [438, 335] width 39 height 15
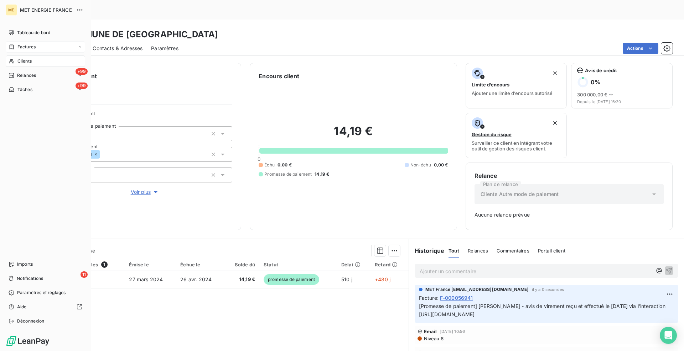
click at [22, 45] on span "Factures" at bounding box center [26, 47] width 18 height 6
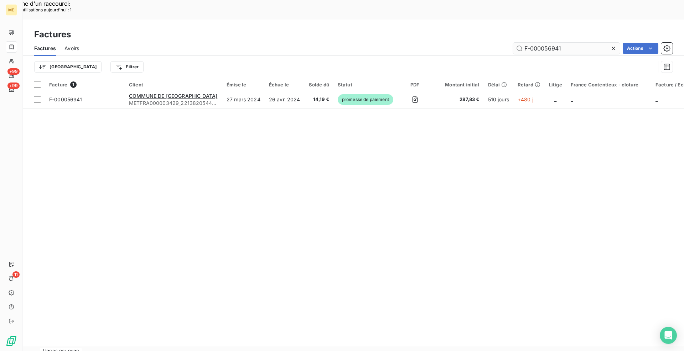
click at [571, 43] on input "F-000056941" at bounding box center [566, 48] width 107 height 11
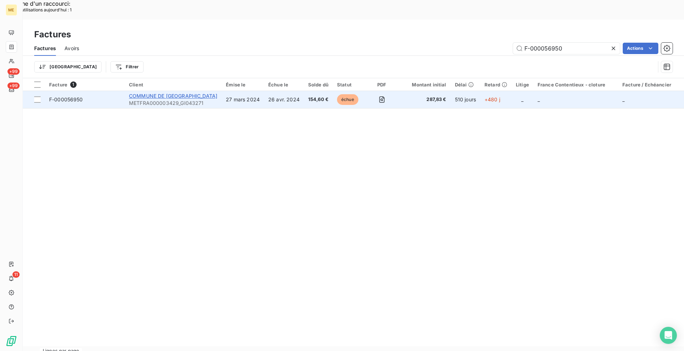
type input "F-000056950"
click at [168, 93] on span "COMMUNE DE [GEOGRAPHIC_DATA]" at bounding box center [173, 96] width 88 height 6
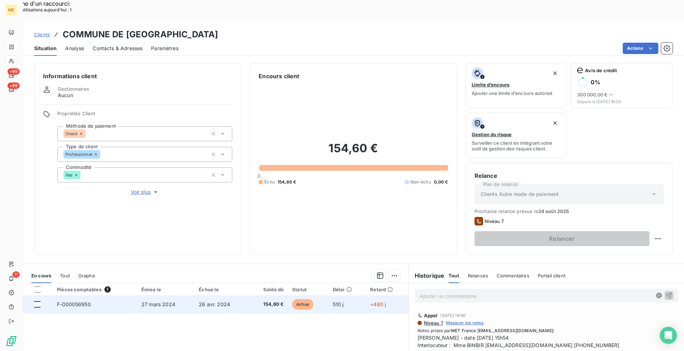
click at [37, 302] on div at bounding box center [37, 305] width 6 height 6
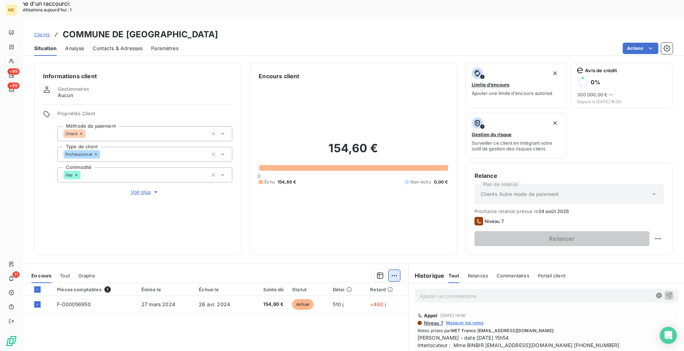
click at [363, 283] on div "Ajouter une promesse de paiement (1 facture)" at bounding box center [330, 284] width 126 height 11
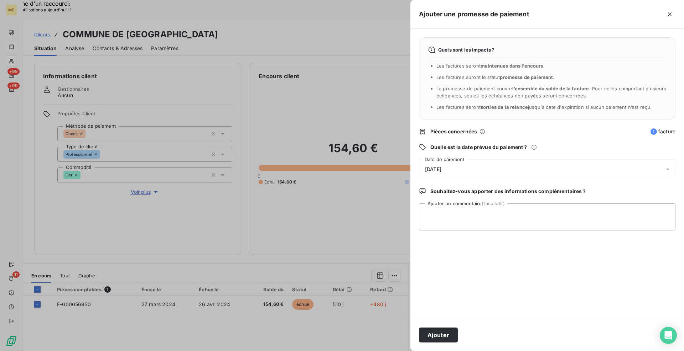
click at [458, 172] on div "[DATE]" at bounding box center [547, 170] width 256 height 20
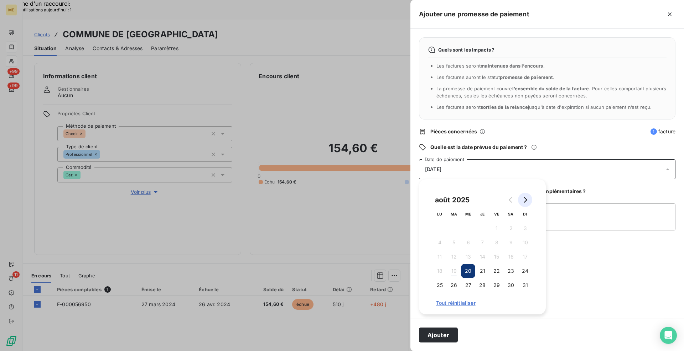
click at [524, 203] on button "Go to next month" at bounding box center [525, 200] width 14 height 14
drag, startPoint x: 455, startPoint y: 230, endPoint x: 543, endPoint y: 221, distance: 88.1
click at [455, 230] on button "2" at bounding box center [454, 228] width 14 height 14
click at [574, 211] on textarea "Ajouter un commentaire (facultatif)" at bounding box center [547, 217] width 256 height 27
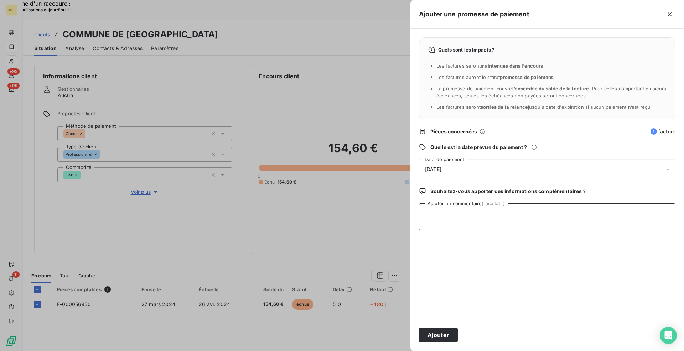
paste textarea "[PERSON_NAME] - avis de virement reçu et effectué le [DATE] via l'interaction […"
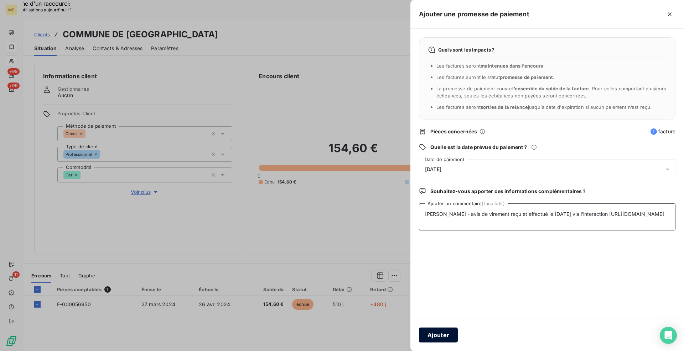
type textarea "[PERSON_NAME] - avis de virement reçu et effectué le [DATE] via l'interaction […"
click at [439, 334] on button "Ajouter" at bounding box center [438, 335] width 39 height 15
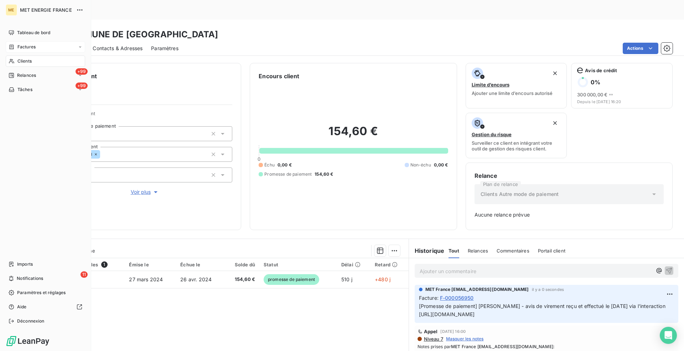
click at [17, 43] on div "Factures" at bounding box center [45, 46] width 79 height 11
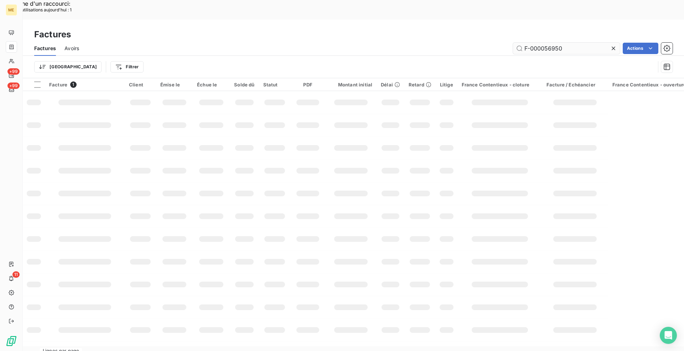
click at [572, 43] on input "F-000056950" at bounding box center [566, 48] width 107 height 11
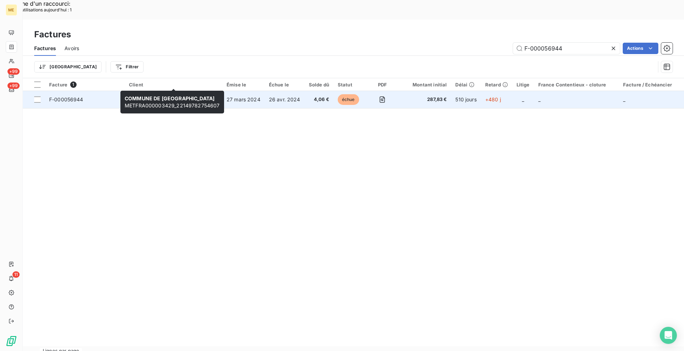
type input "F-000056944"
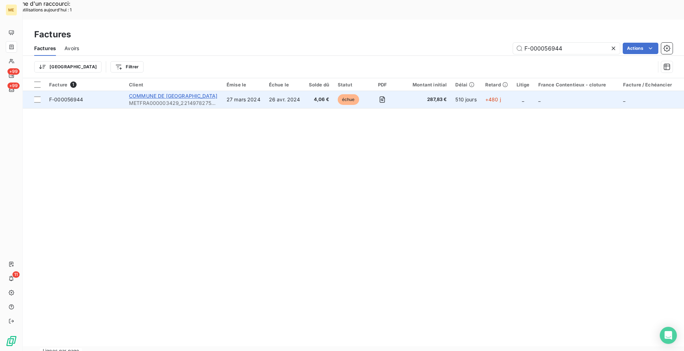
click at [180, 93] on span "COMMUNE DE [GEOGRAPHIC_DATA]" at bounding box center [173, 96] width 88 height 6
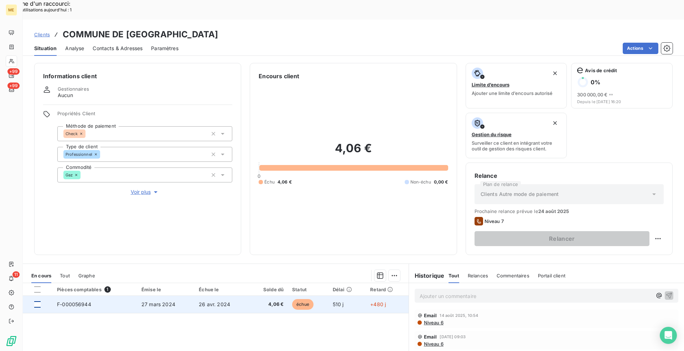
click at [37, 302] on div at bounding box center [37, 305] width 6 height 6
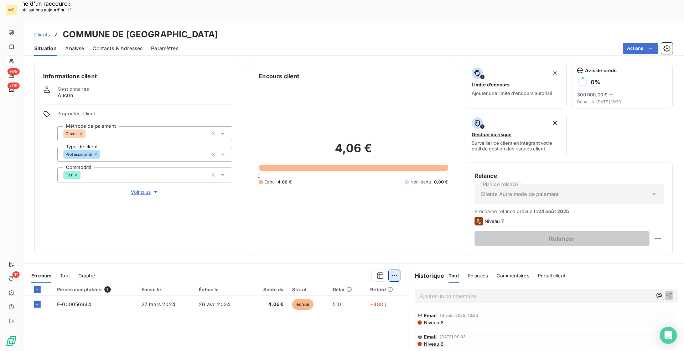
click at [332, 285] on div "Ajouter une promesse de paiement (1 facture)" at bounding box center [330, 284] width 126 height 11
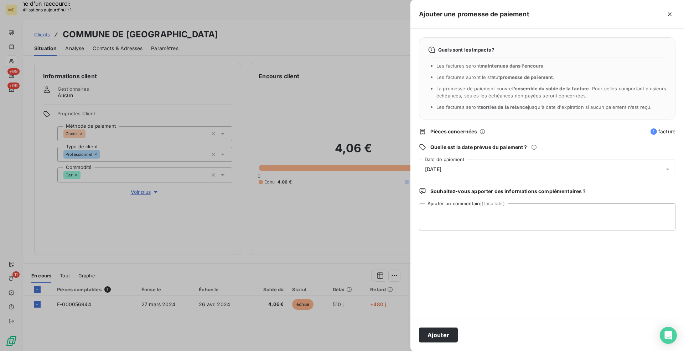
click at [497, 178] on div "[DATE]" at bounding box center [547, 170] width 256 height 20
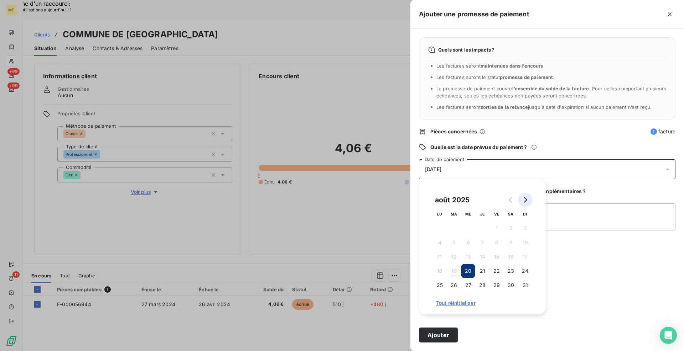
click at [527, 202] on icon "Go to next month" at bounding box center [525, 200] width 6 height 6
click at [459, 226] on button "2" at bounding box center [454, 228] width 14 height 14
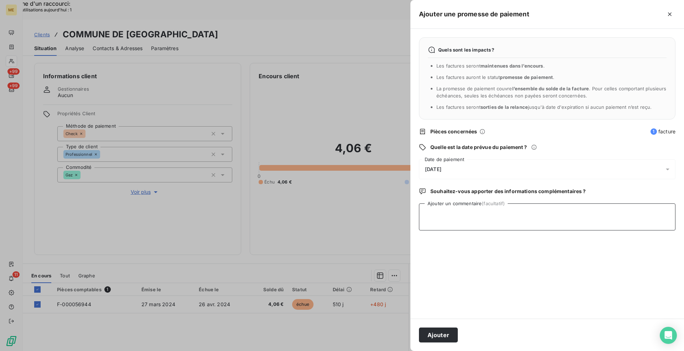
click at [574, 208] on textarea "Ajouter un commentaire (facultatif)" at bounding box center [547, 217] width 256 height 27
paste textarea "[PERSON_NAME] - avis de virement reçu et effectué le [DATE] via l'interaction […"
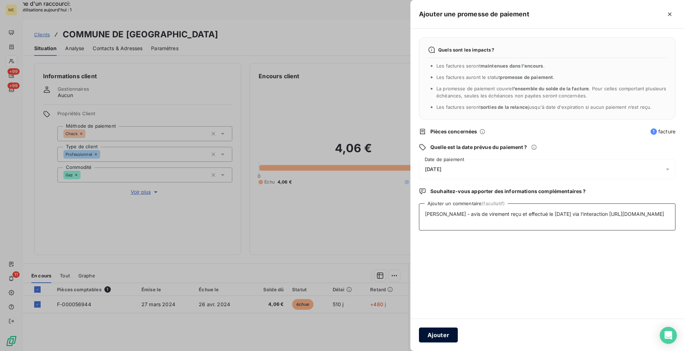
type textarea "[PERSON_NAME] - avis de virement reçu et effectué le [DATE] via l'interaction […"
click at [443, 332] on button "Ajouter" at bounding box center [438, 335] width 39 height 15
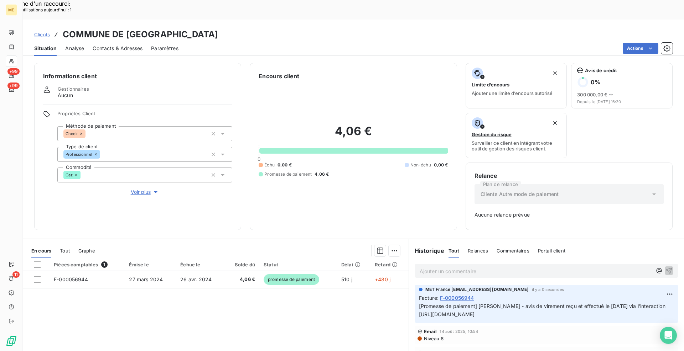
drag, startPoint x: 325, startPoint y: 15, endPoint x: 239, endPoint y: 12, distance: 86.2
click at [218, 28] on h3 "COMMUNE DE [GEOGRAPHIC_DATA]" at bounding box center [140, 34] width 155 height 13
copy h3 "METFRA000003429"
drag, startPoint x: 295, startPoint y: 25, endPoint x: 303, endPoint y: 22, distance: 9.0
click at [295, 43] on div "Actions" at bounding box center [429, 48] width 485 height 11
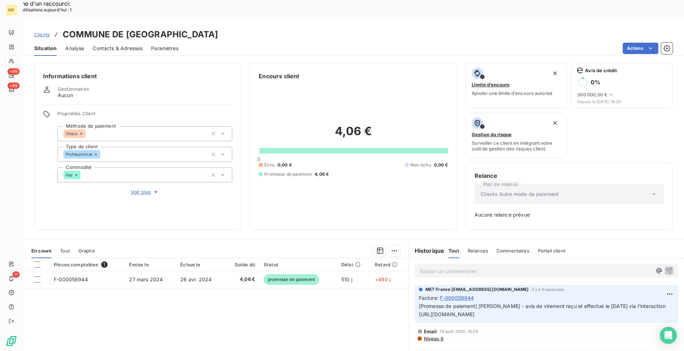
drag, startPoint x: 324, startPoint y: 15, endPoint x: 239, endPoint y: 11, distance: 84.8
click at [218, 28] on h3 "COMMUNE DE [GEOGRAPHIC_DATA]" at bounding box center [140, 34] width 155 height 13
copy h3 "METFRA000003429"
click at [45, 32] on span "Clients" at bounding box center [42, 35] width 16 height 6
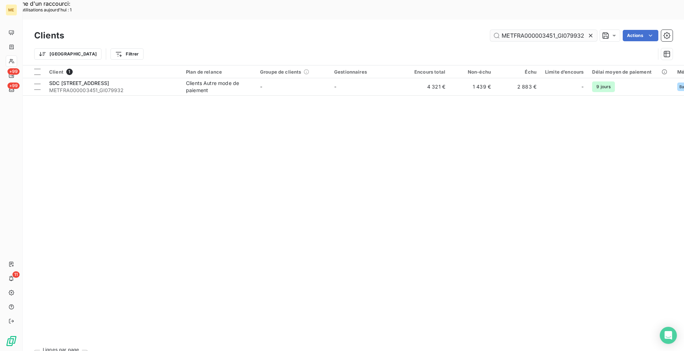
click at [547, 30] on input "METFRA000003451_GI079932" at bounding box center [543, 35] width 107 height 11
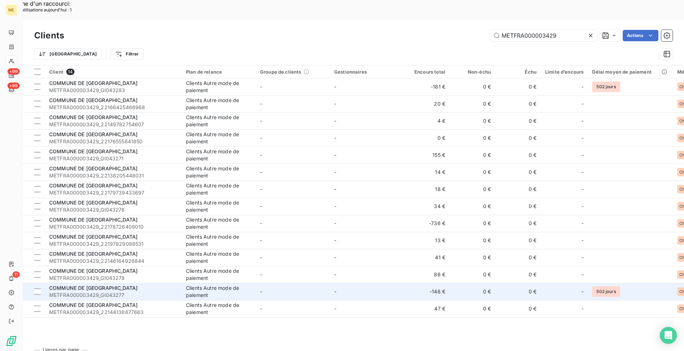
type input "METFRA000003429"
click at [108, 285] on div "COMMUNE DE [GEOGRAPHIC_DATA]" at bounding box center [113, 288] width 128 height 7
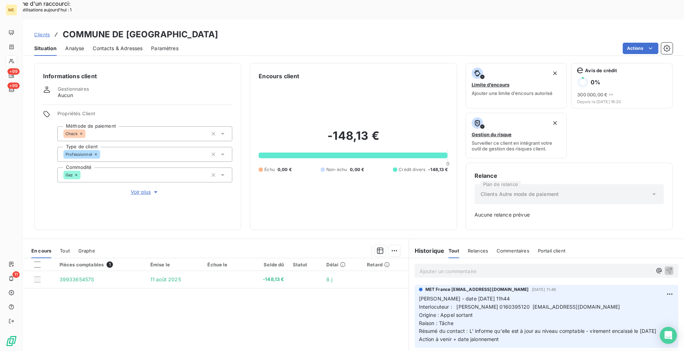
click at [40, 32] on span "Clients" at bounding box center [42, 35] width 16 height 6
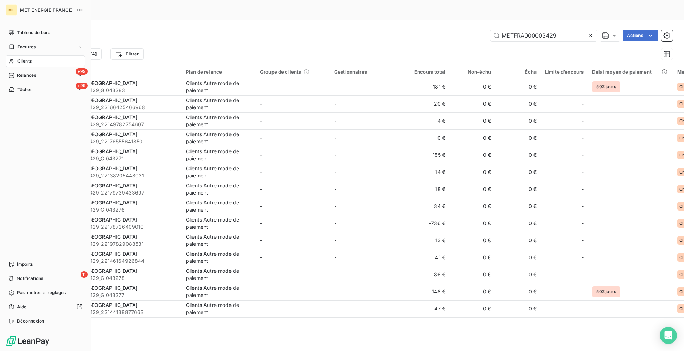
click at [14, 46] on icon at bounding box center [12, 47] width 6 height 6
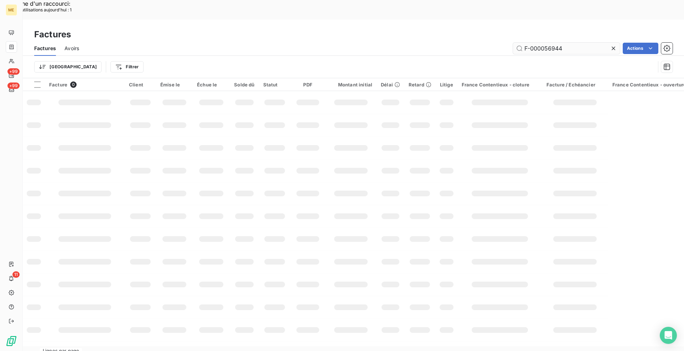
drag, startPoint x: 569, startPoint y: 29, endPoint x: 512, endPoint y: 26, distance: 57.0
click at [511, 43] on div "F-000056944 Actions" at bounding box center [380, 48] width 585 height 11
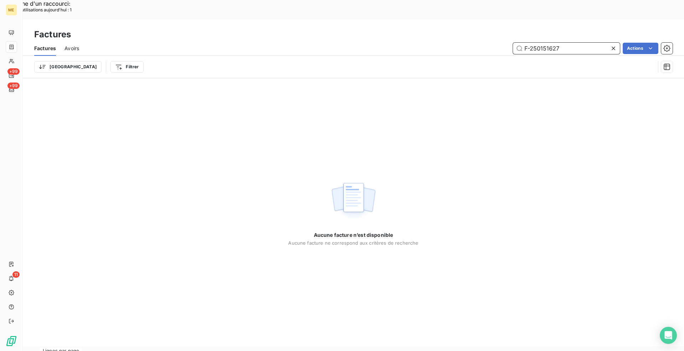
drag, startPoint x: 560, startPoint y: 28, endPoint x: 525, endPoint y: 28, distance: 35.3
click at [525, 43] on input "F-250151627" at bounding box center [566, 48] width 107 height 11
paste input "65904"
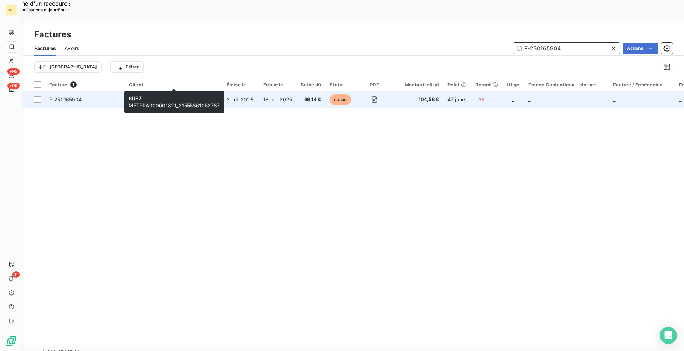
type input "F-250165904"
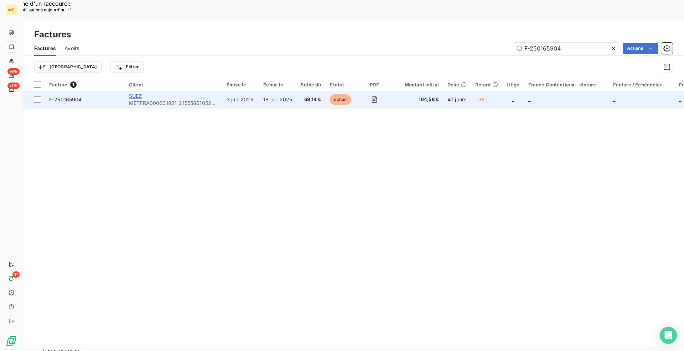
click at [140, 93] on span "SUEZ" at bounding box center [135, 96] width 13 height 6
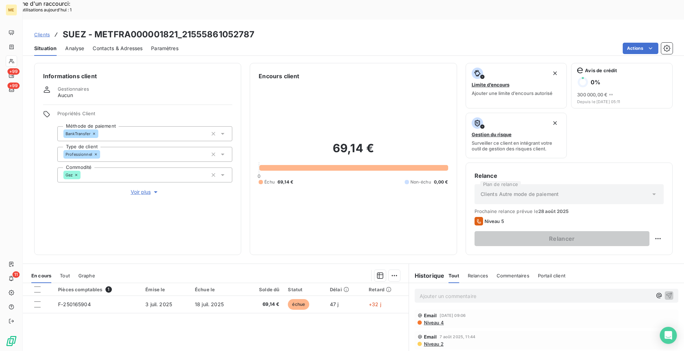
click at [61, 273] on span "Tout" at bounding box center [65, 276] width 10 height 6
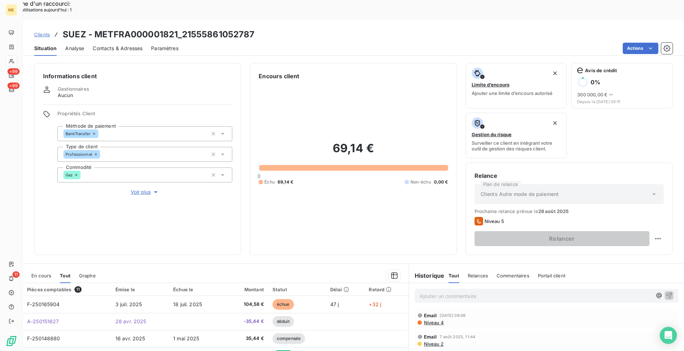
click at [49, 273] on span "En cours" at bounding box center [41, 276] width 20 height 6
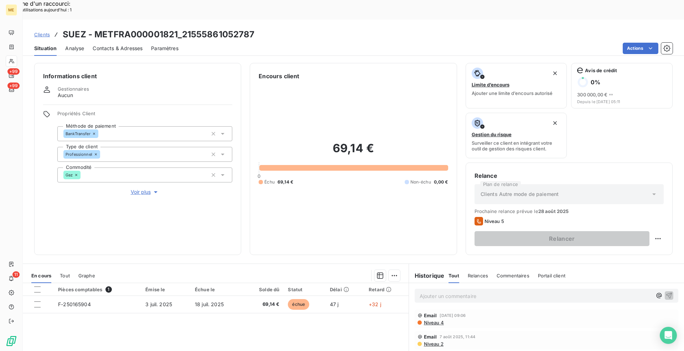
click at [253, 324] on div "Pièces comptables 1 Émise le Échue le Solde dû Statut Délai Retard F-250165904 …" at bounding box center [216, 351] width 386 height 137
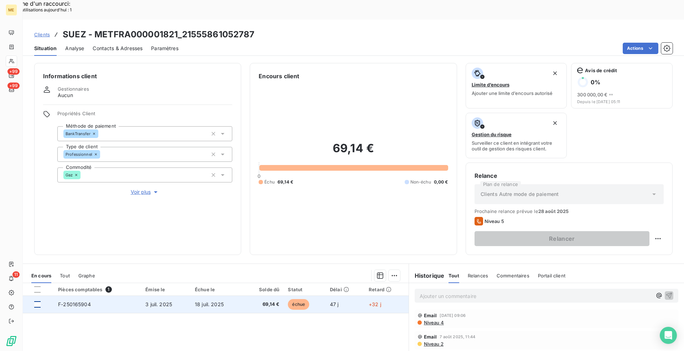
click at [37, 302] on div at bounding box center [37, 305] width 6 height 6
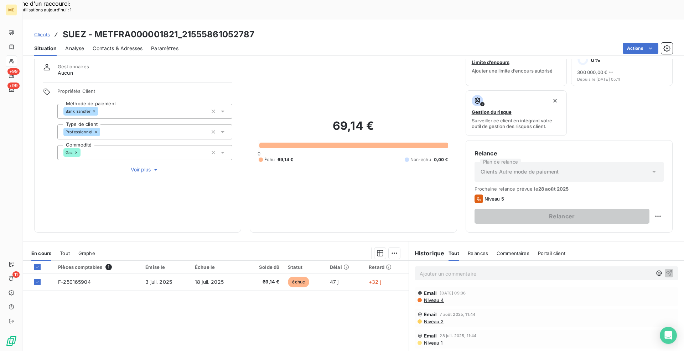
scroll to position [36, 0]
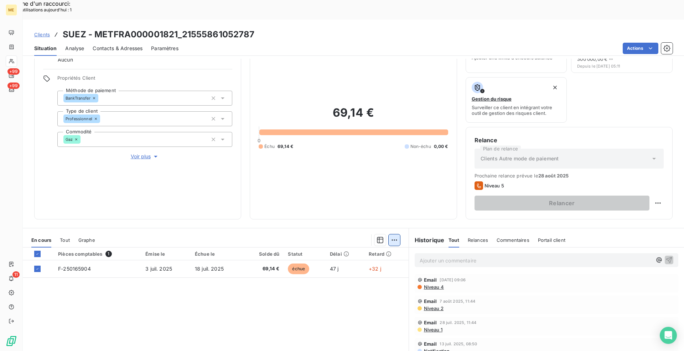
click at [374, 248] on div "Ajouter une promesse de paiement (1 facture)" at bounding box center [330, 249] width 126 height 11
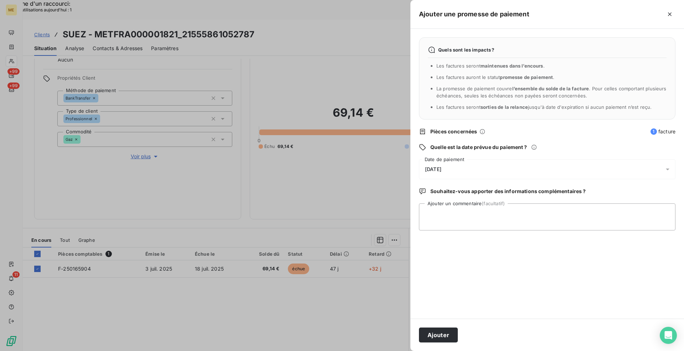
click at [469, 172] on div "[DATE]" at bounding box center [547, 170] width 256 height 20
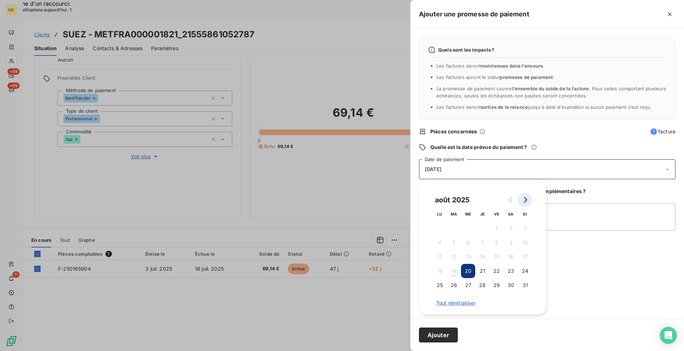
click at [524, 200] on icon "Go to next month" at bounding box center [525, 200] width 6 height 6
click at [459, 230] on button "2" at bounding box center [454, 228] width 14 height 14
click at [581, 215] on textarea "Ajouter un commentaire (facultatif)" at bounding box center [547, 217] width 256 height 27
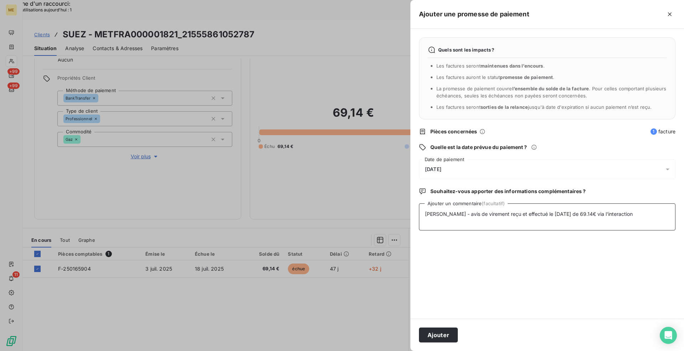
click at [641, 213] on textarea "[PERSON_NAME] - avis de virement reçu et effectué le [DATE] de 69.14€ via l'int…" at bounding box center [547, 217] width 256 height 27
paste textarea "[URL][DOMAIN_NAME]"
type textarea "[PERSON_NAME] - avis de virement reçu et effectué le [DATE] de 69.14€ via l'int…"
click at [445, 334] on button "Ajouter" at bounding box center [438, 335] width 39 height 15
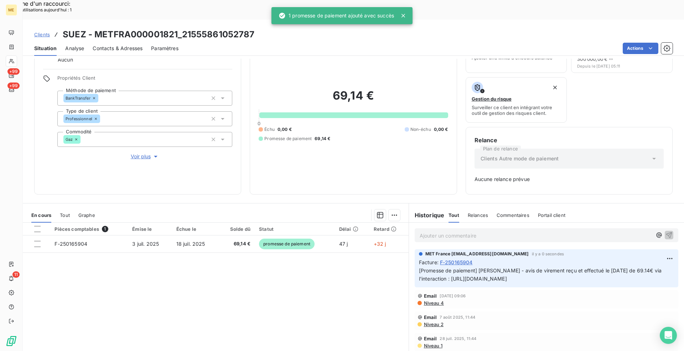
drag, startPoint x: 278, startPoint y: 305, endPoint x: 278, endPoint y: 309, distance: 3.9
click at [278, 305] on div "Pièces comptables 1 Émise le Échue le Solde dû Statut Délai Retard F-250165904 …" at bounding box center [216, 291] width 386 height 137
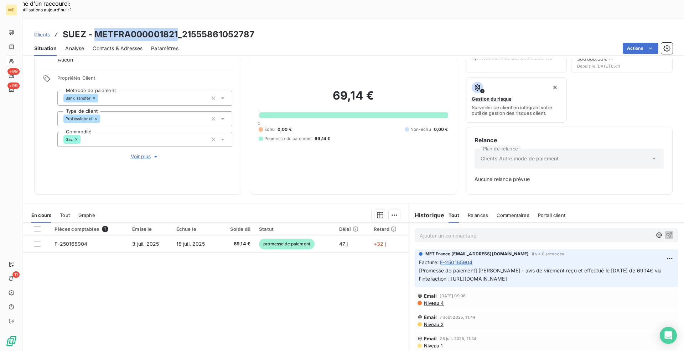
drag, startPoint x: 178, startPoint y: 14, endPoint x: 96, endPoint y: 14, distance: 82.3
click at [96, 28] on h3 "SUEZ - METFRA000001821_21555861052787" at bounding box center [159, 34] width 192 height 13
copy h3 "METFRA000001821"
click at [237, 41] on div "Situation Analyse Contacts & Adresses Paramètres Actions" at bounding box center [353, 48] width 661 height 15
click at [38, 32] on span "Clients" at bounding box center [42, 35] width 16 height 6
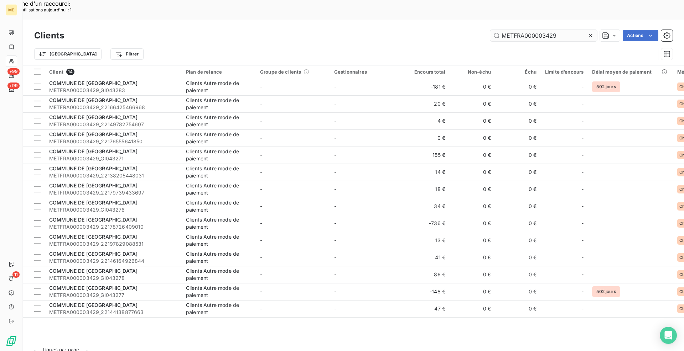
click at [531, 30] on input "METFRA000003429" at bounding box center [543, 35] width 107 height 11
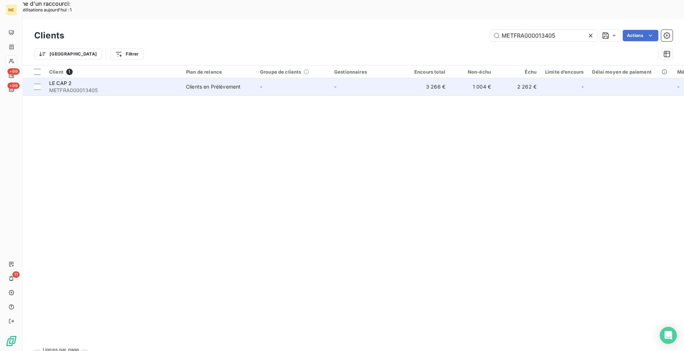
type input "METFRA000013405"
click at [203, 83] on div "Clients en Prélèvement" at bounding box center [213, 86] width 54 height 7
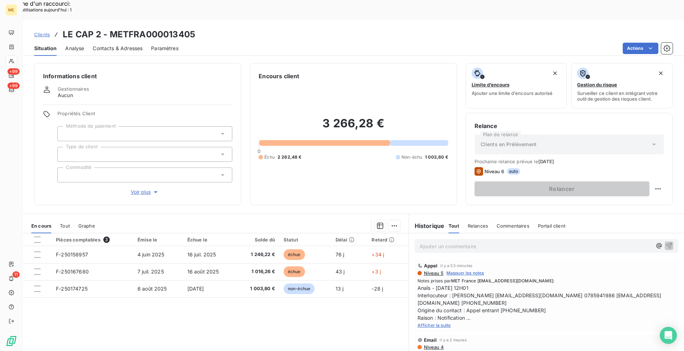
click at [436, 323] on span "Afficher la suite" at bounding box center [433, 325] width 33 height 5
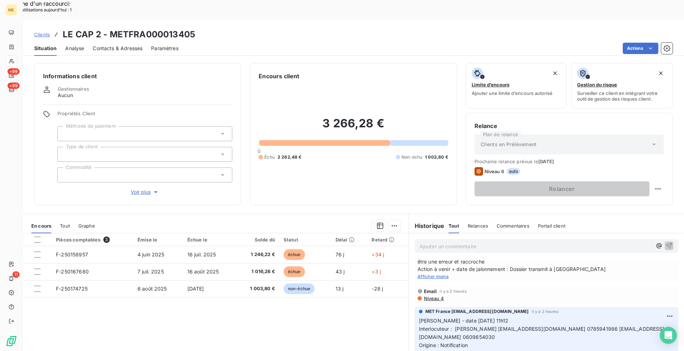
scroll to position [93, 0]
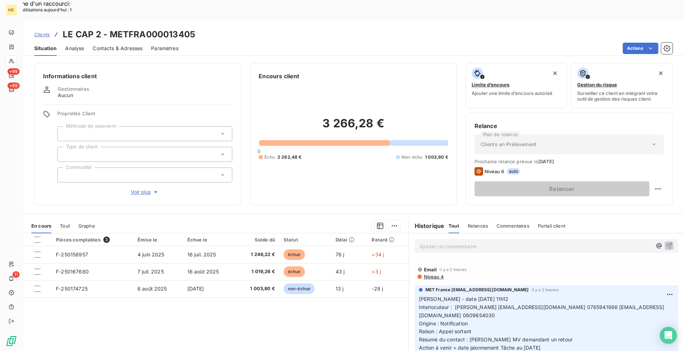
click at [158, 28] on h3 "LE CAP 2 - METFRA000013405" at bounding box center [129, 34] width 132 height 13
copy h3 "METFRA000013405"
